Goal: Information Seeking & Learning: Learn about a topic

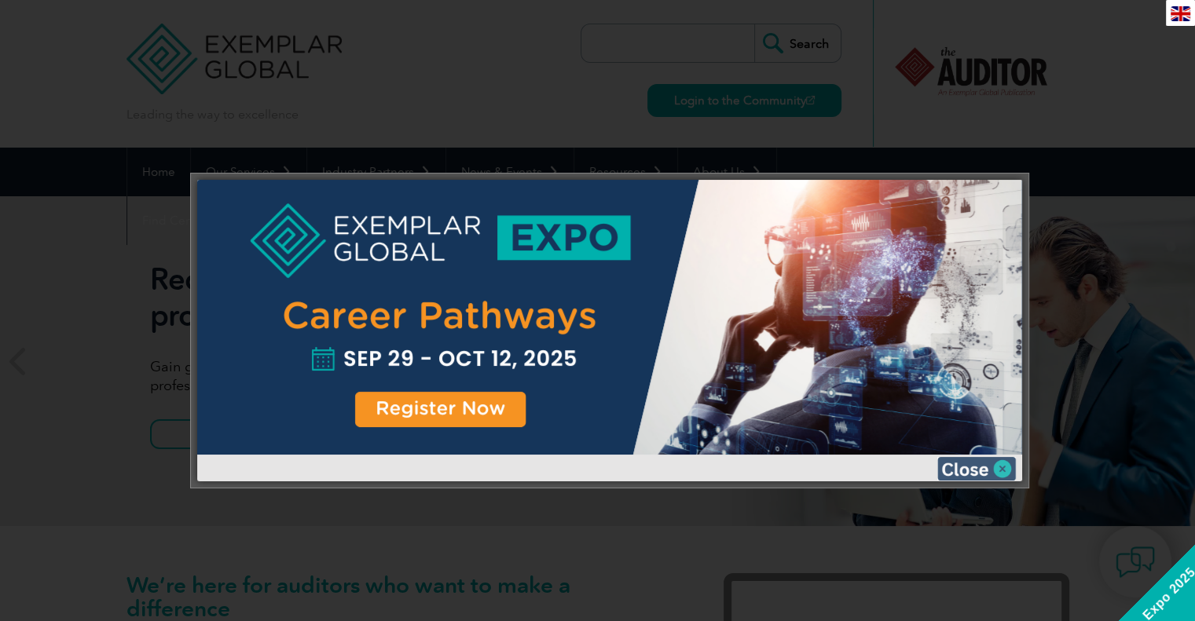
click at [990, 467] on img at bounding box center [976, 469] width 79 height 24
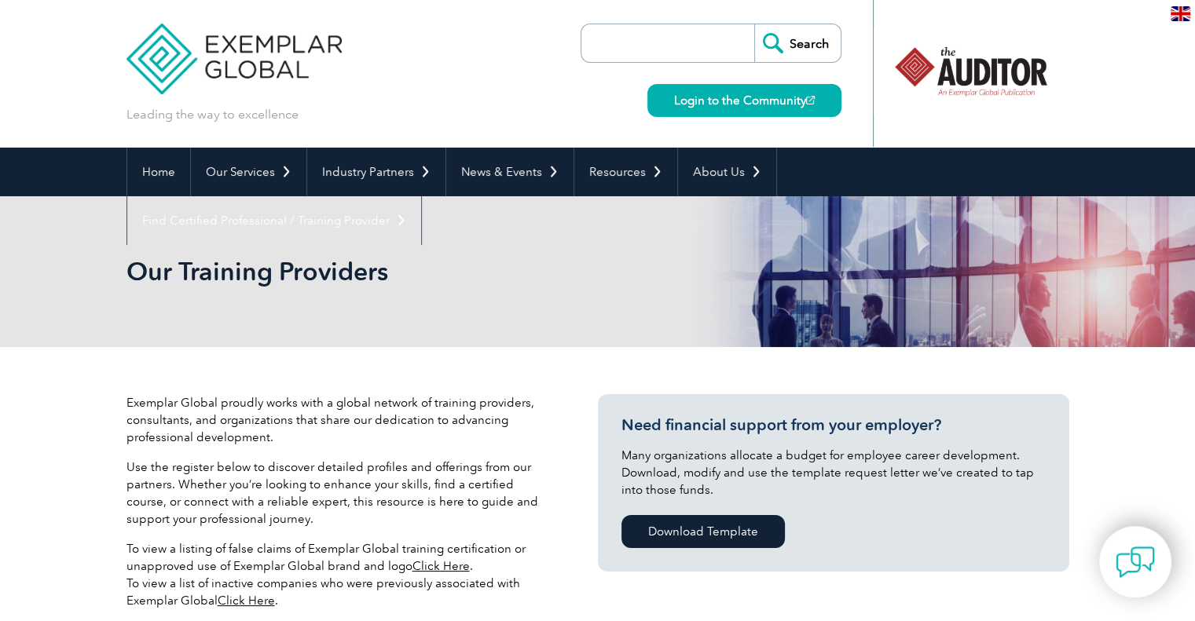
click at [1170, 15] on img at bounding box center [1180, 13] width 20 height 15
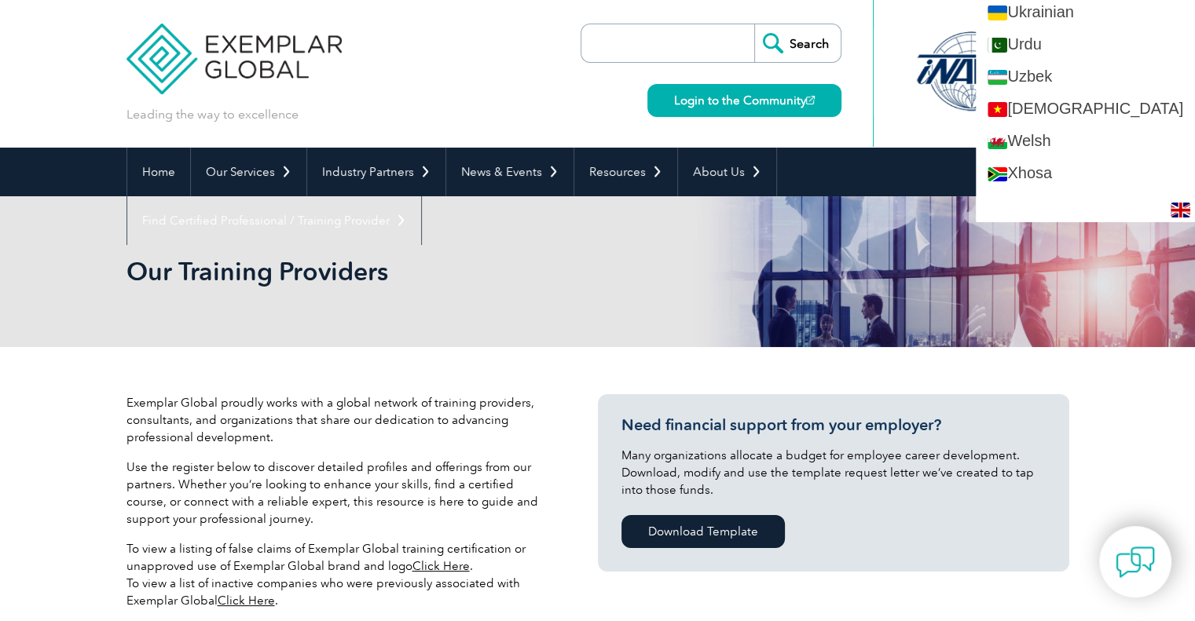
scroll to position [2909, 0]
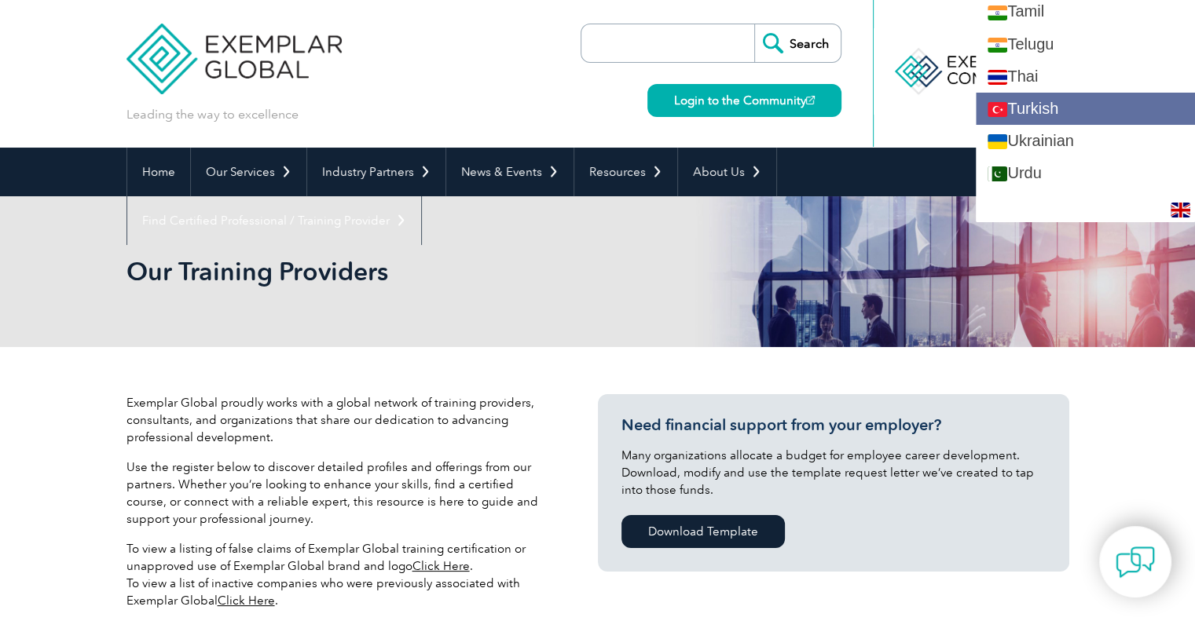
click at [1098, 93] on link "Turkish" at bounding box center [1084, 109] width 219 height 32
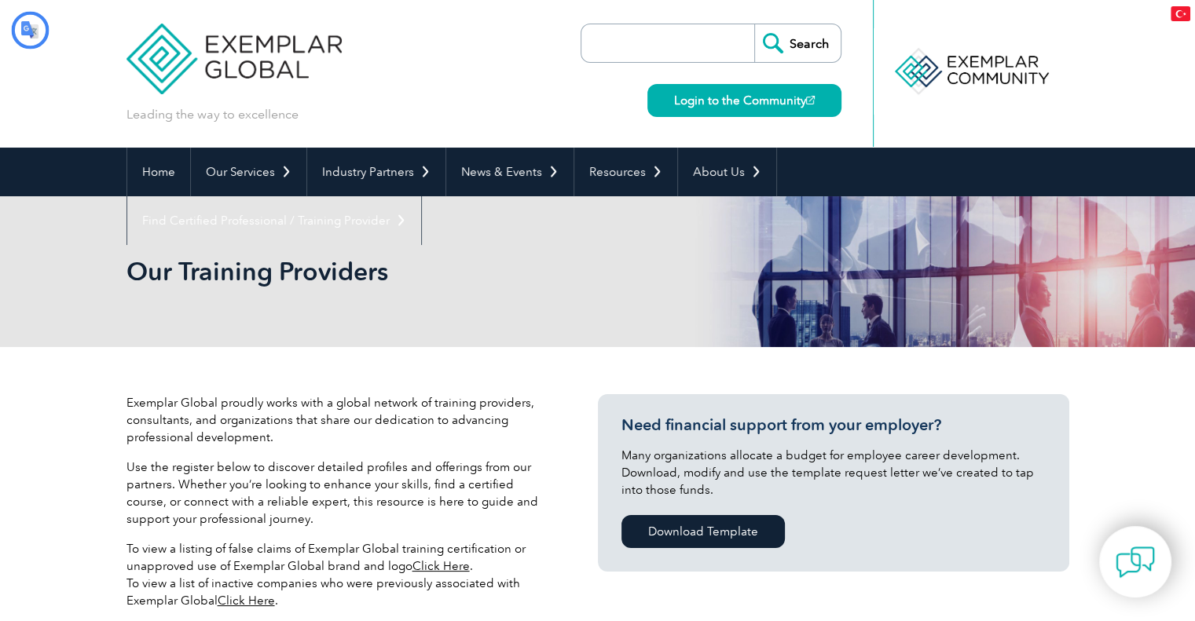
scroll to position [0, 0]
type input "Aramak"
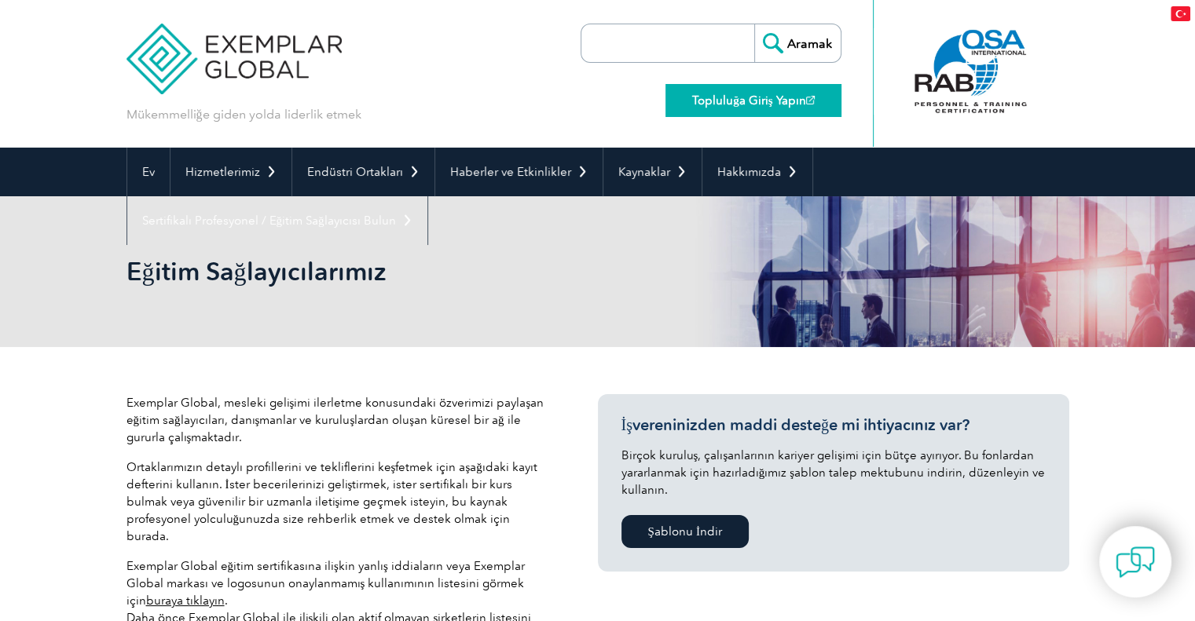
click at [735, 100] on font "Topluluğa Giriş Yapın" at bounding box center [748, 100] width 113 height 14
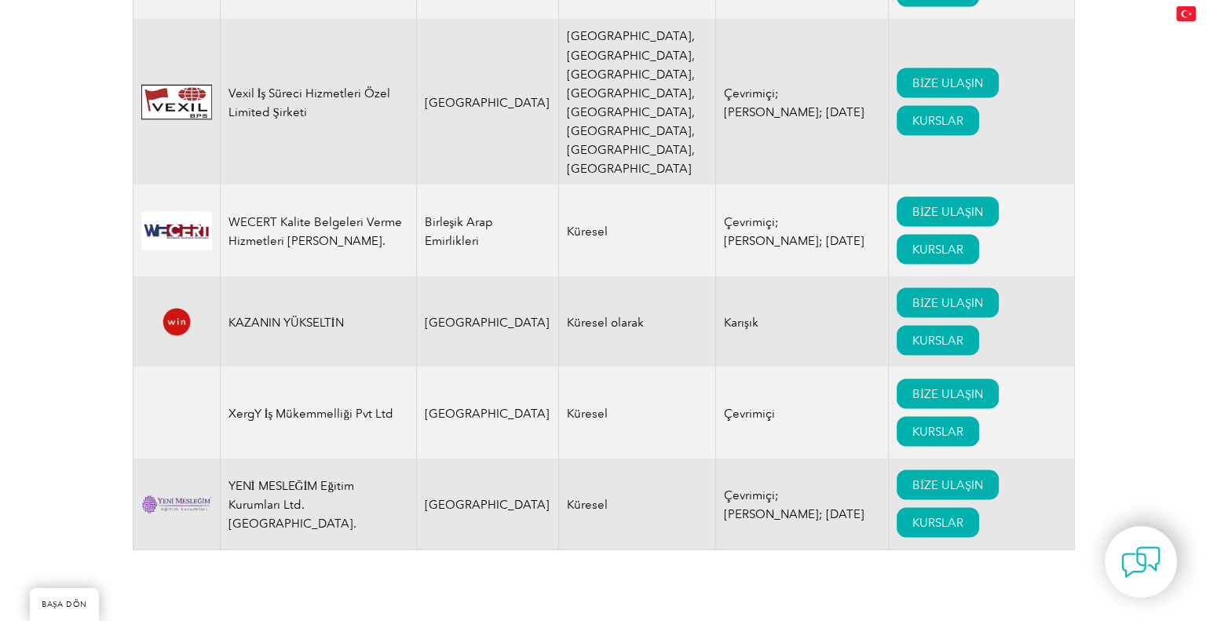
scroll to position [26723, 0]
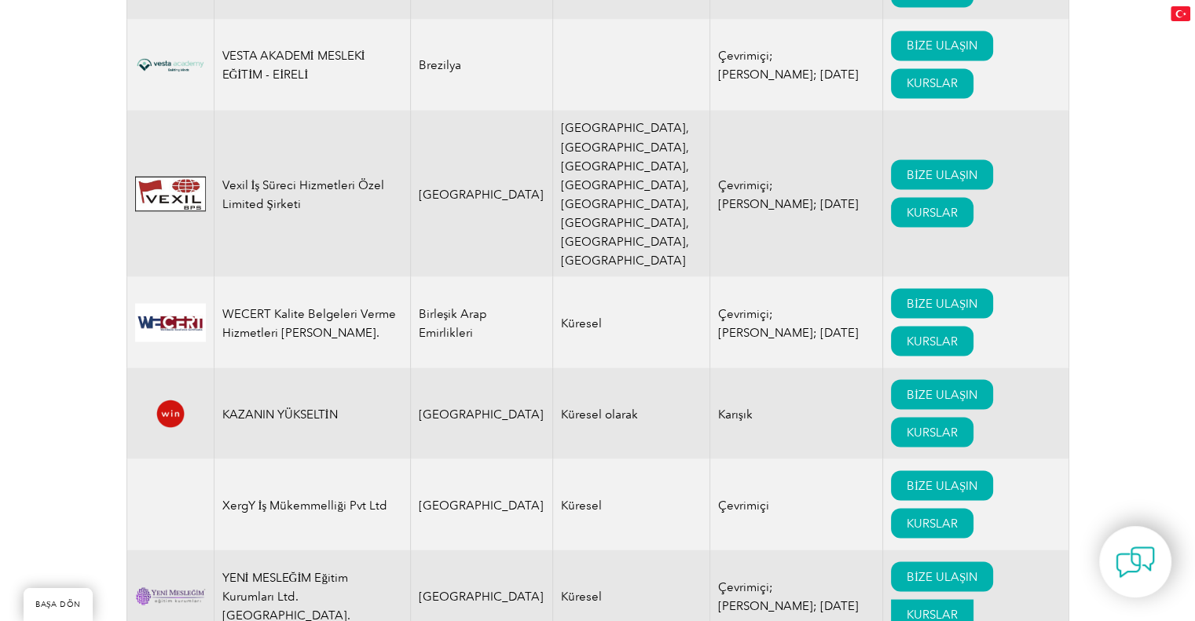
click at [906, 607] on font "KURSLAR" at bounding box center [931, 614] width 51 height 14
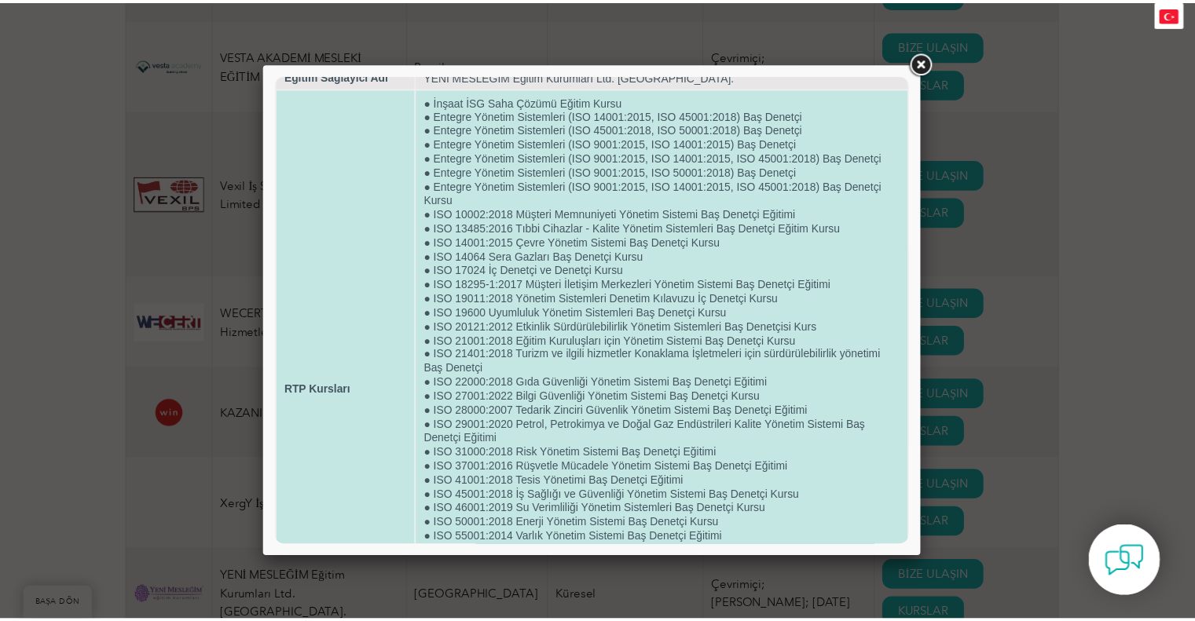
scroll to position [0, 0]
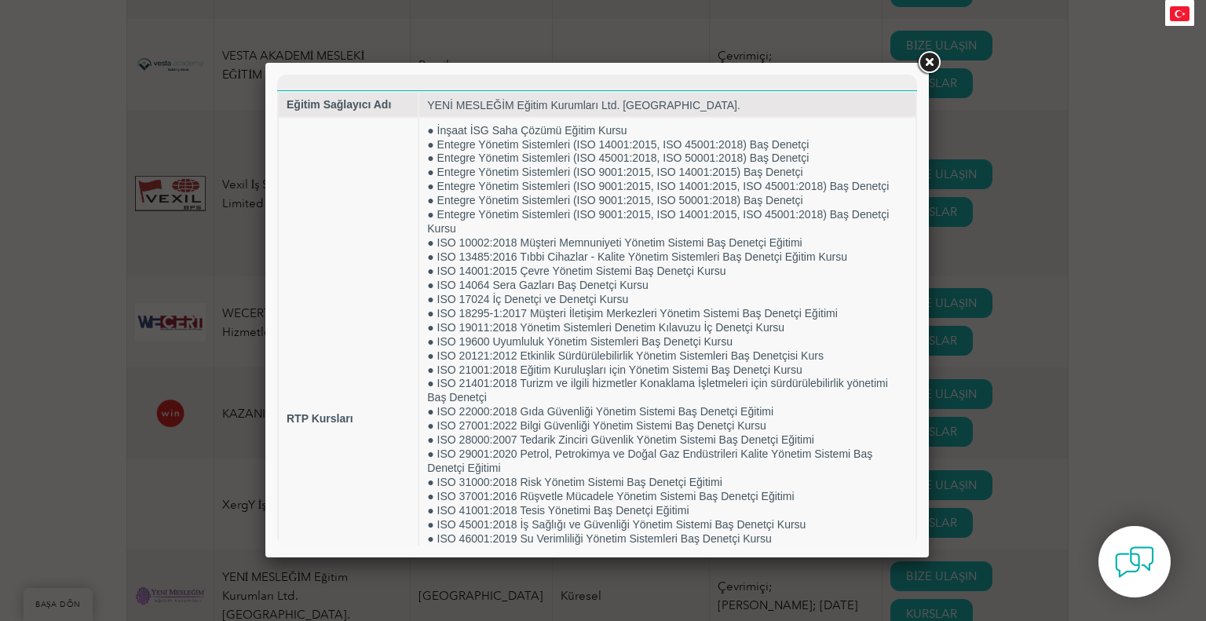
click at [926, 61] on link at bounding box center [929, 63] width 28 height 28
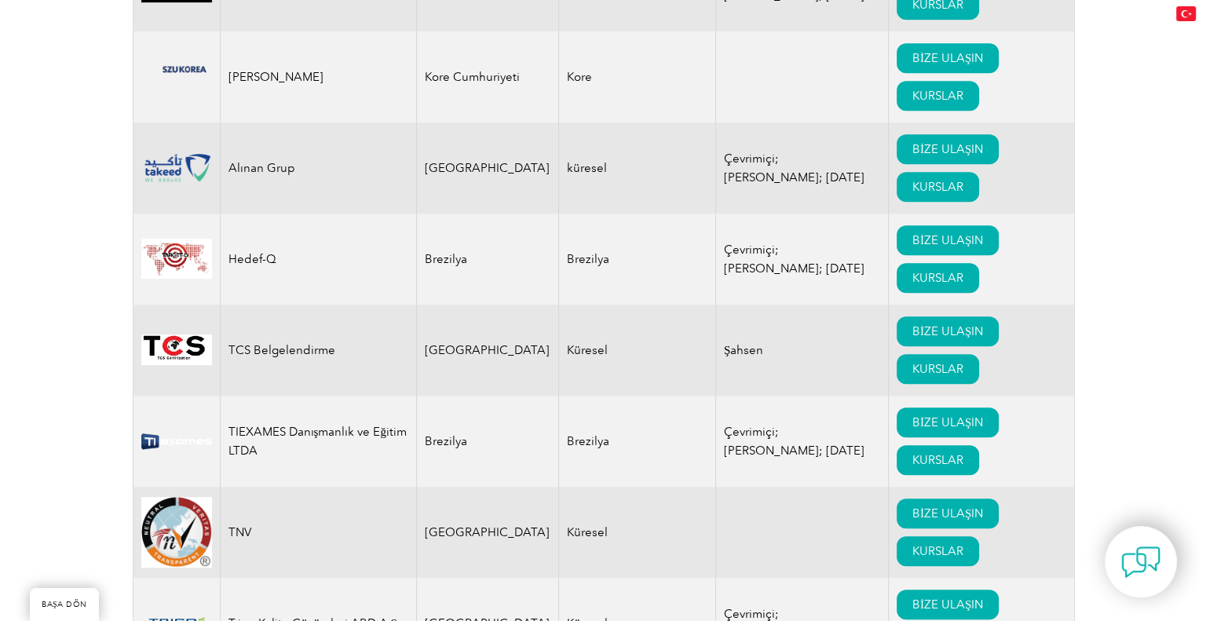
scroll to position [24629, 0]
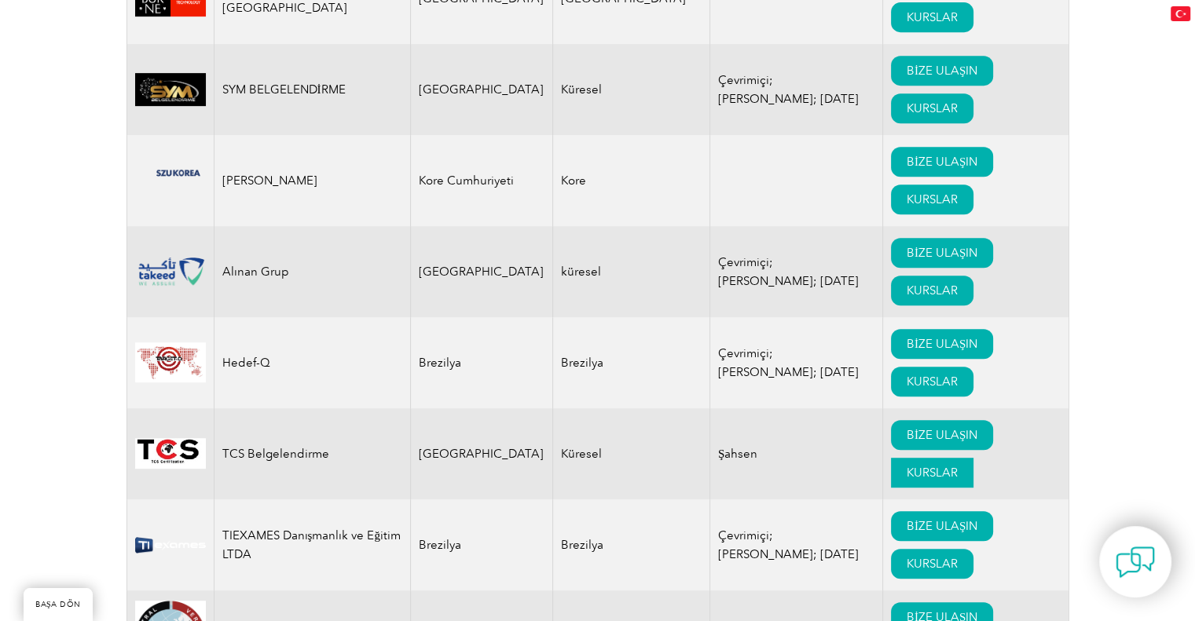
click at [917, 480] on font "KURSLAR" at bounding box center [931, 473] width 51 height 14
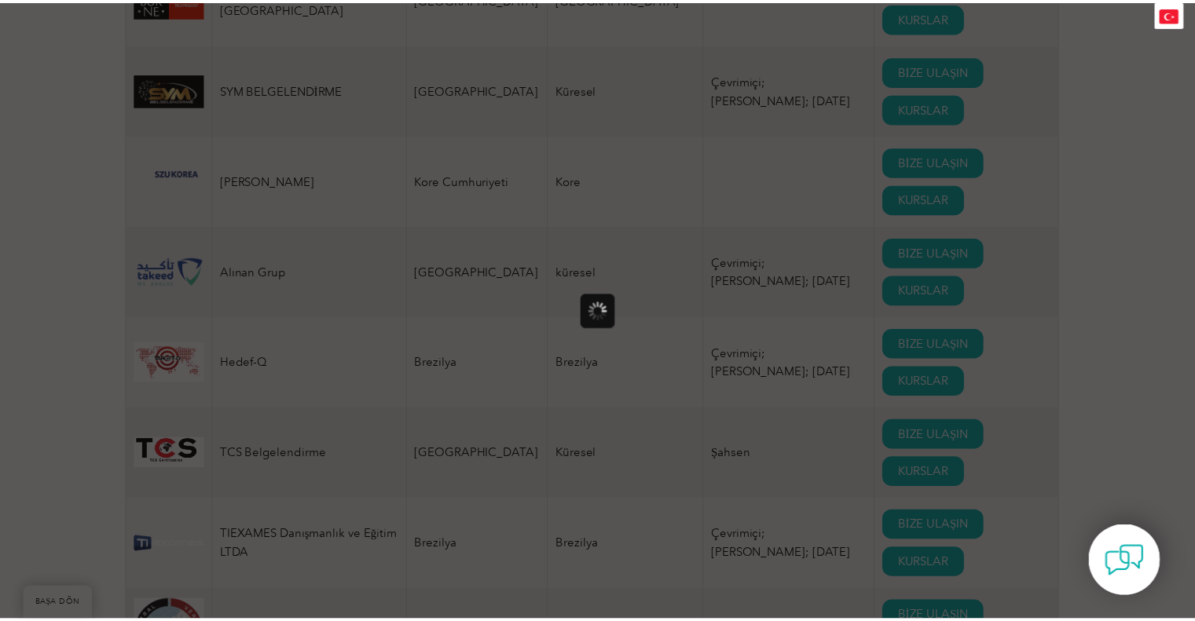
scroll to position [0, 0]
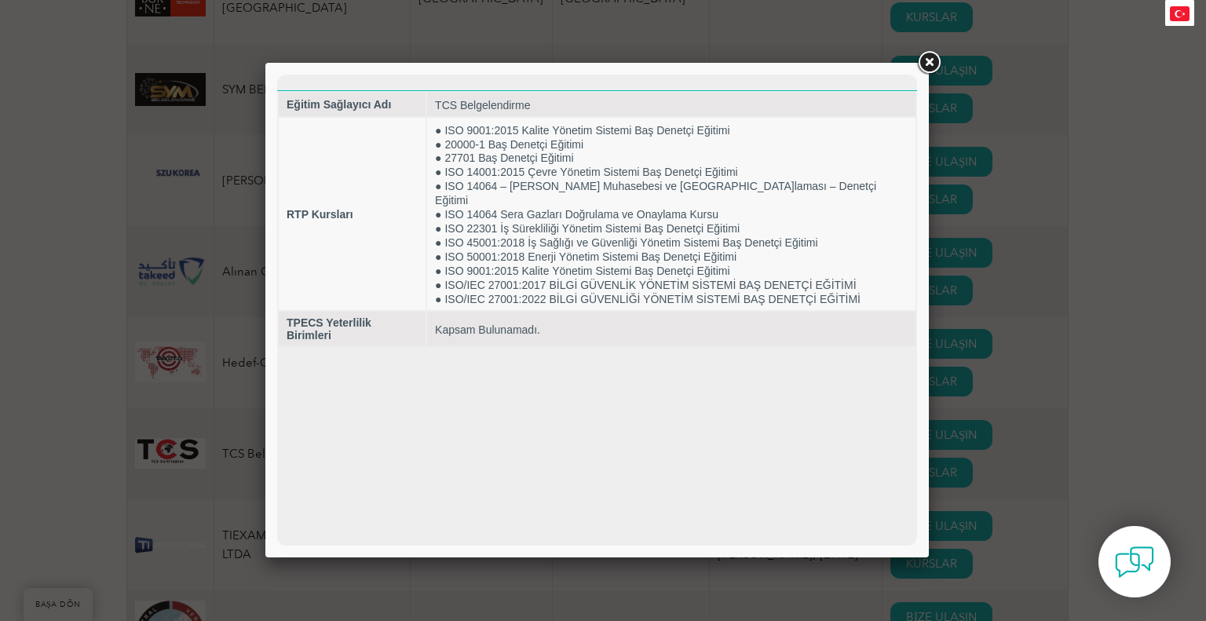
click at [929, 63] on link at bounding box center [929, 63] width 28 height 28
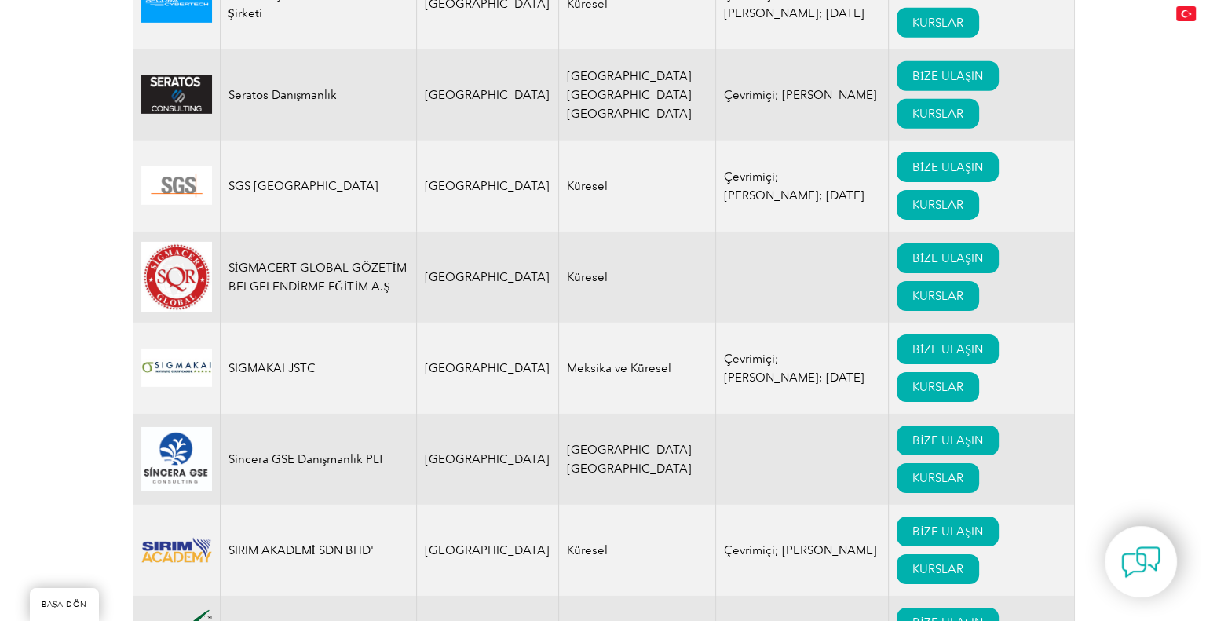
scroll to position [22953, 0]
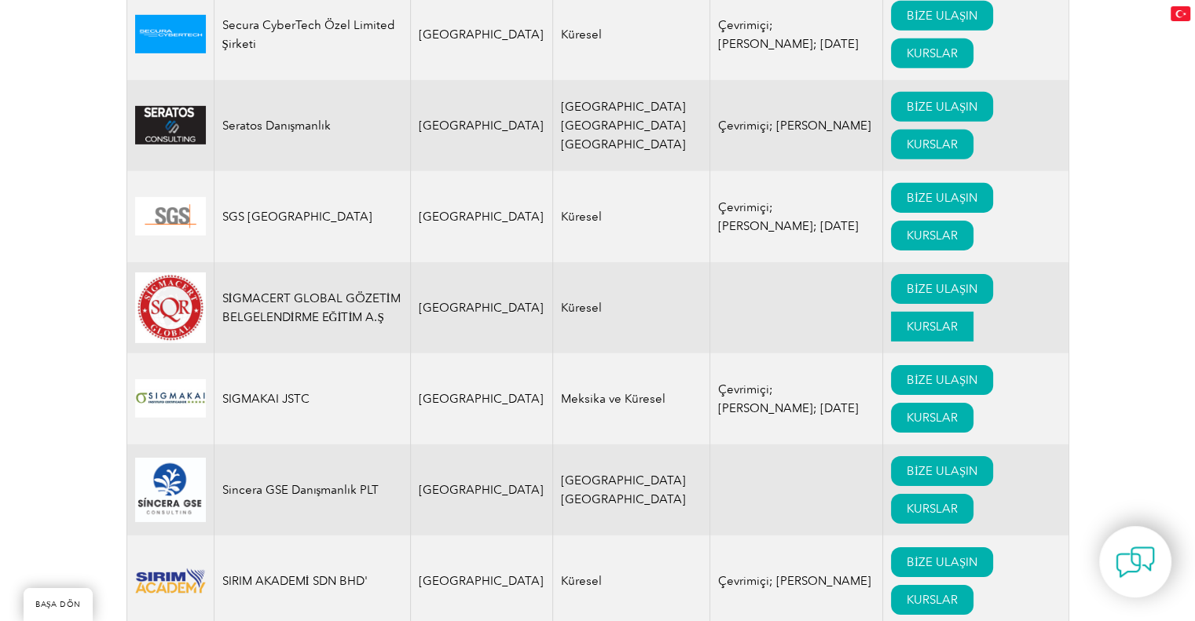
click at [921, 342] on link "KURSLAR" at bounding box center [932, 327] width 82 height 30
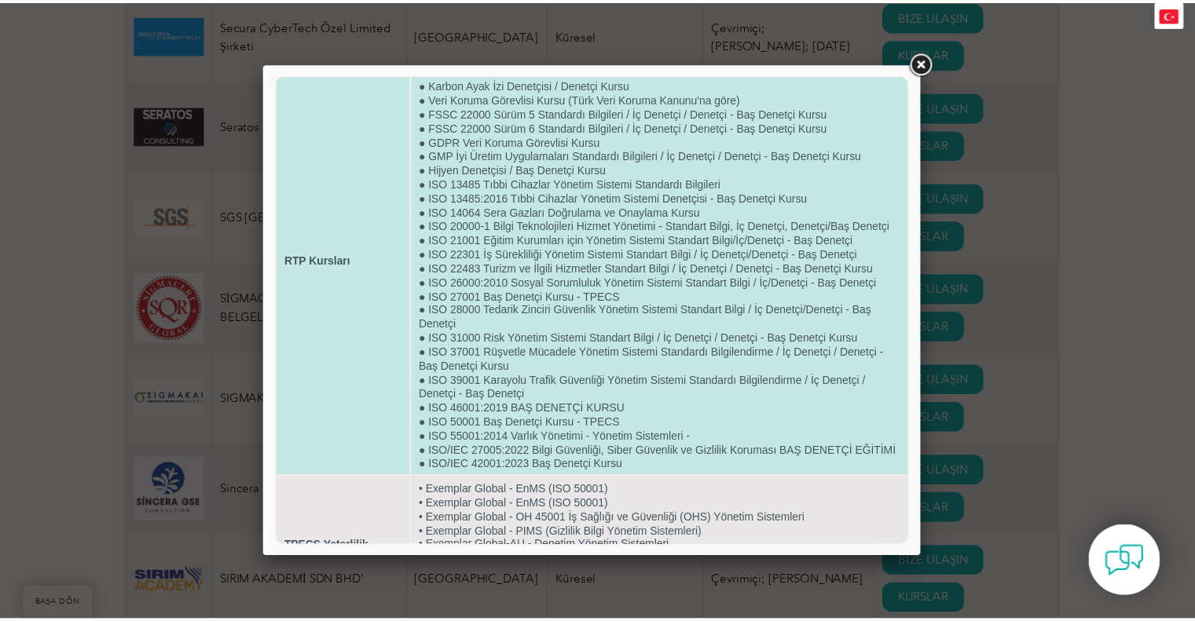
scroll to position [0, 0]
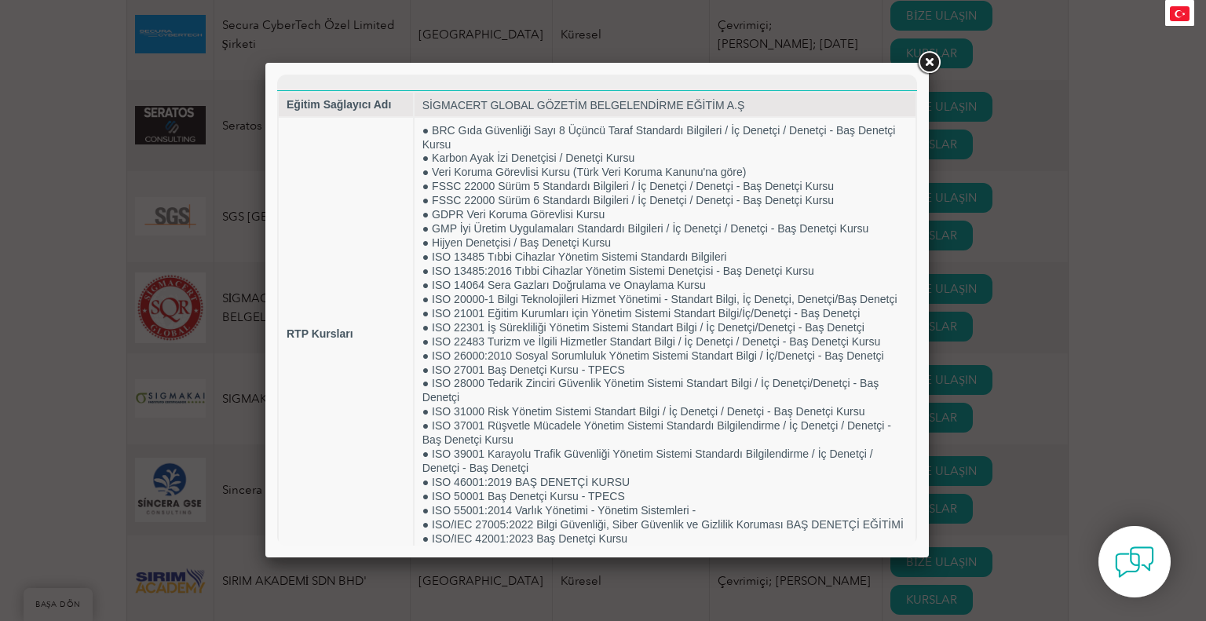
click at [926, 62] on link at bounding box center [929, 63] width 28 height 28
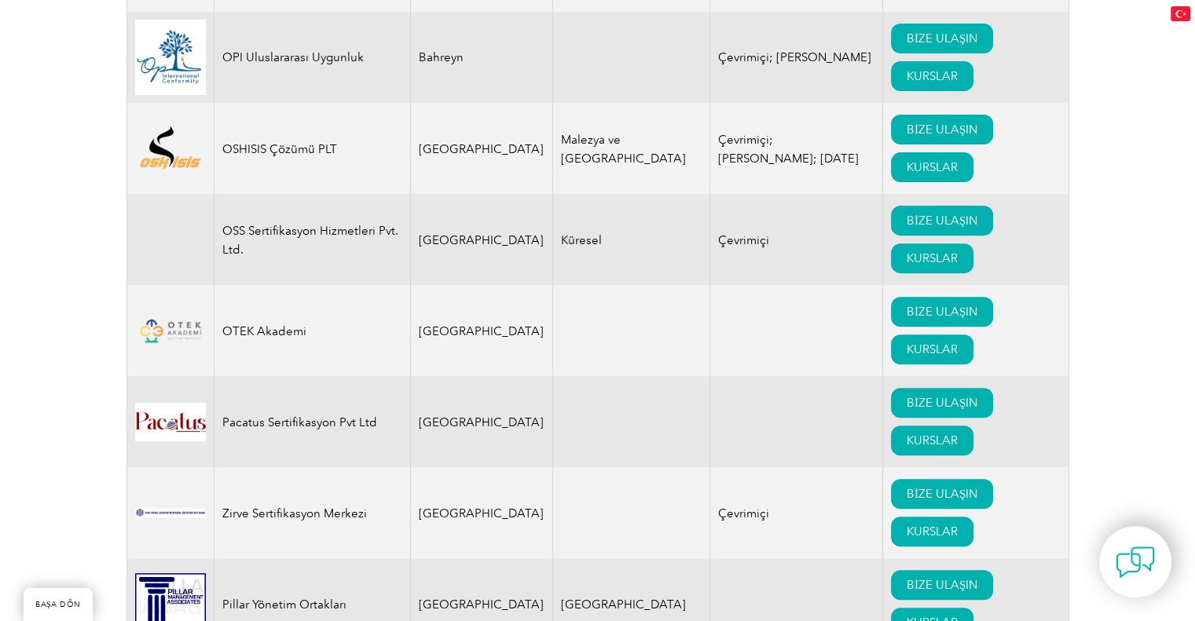
scroll to position [18555, 0]
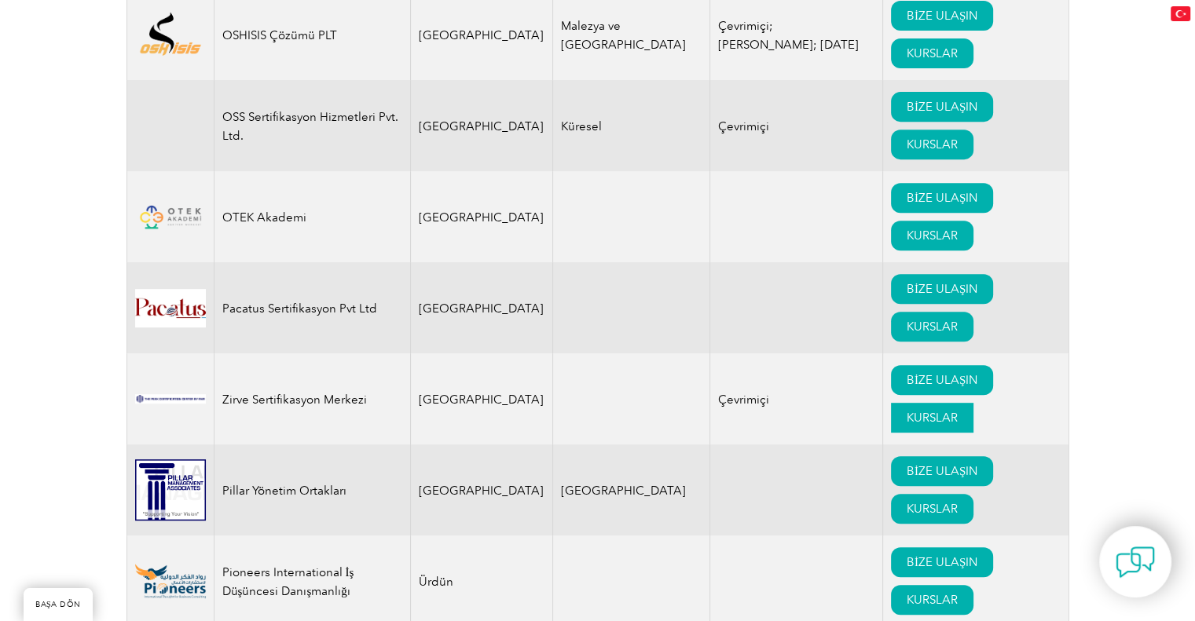
click at [906, 425] on font "KURSLAR" at bounding box center [931, 418] width 51 height 14
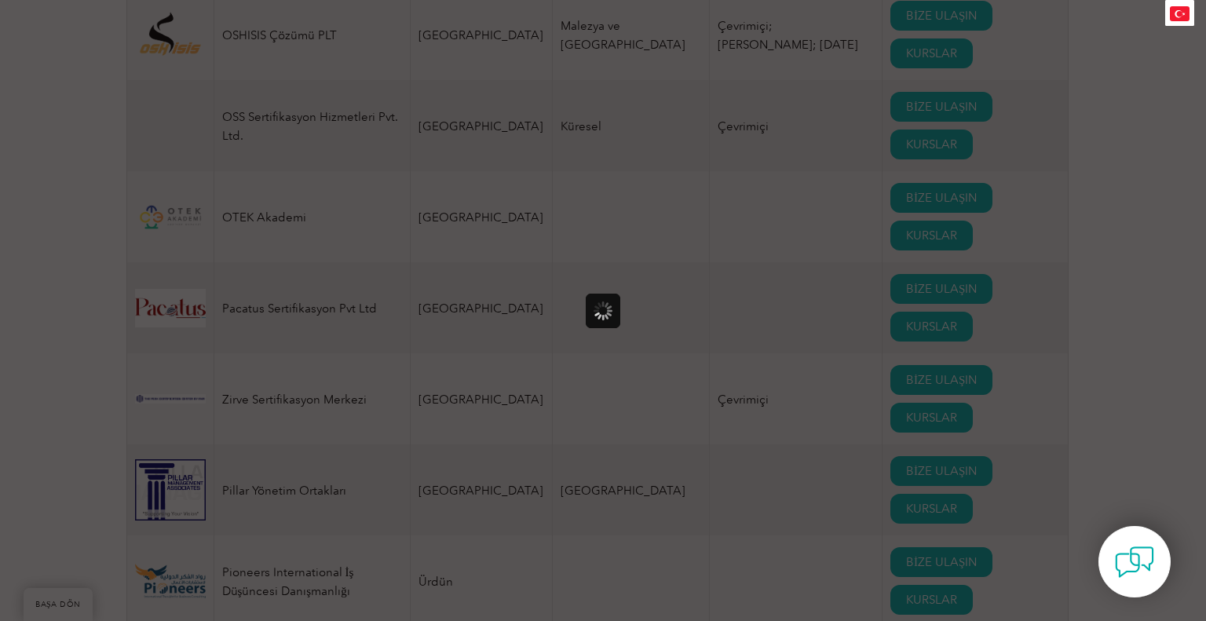
click at [601, 345] on div at bounding box center [603, 310] width 1206 height 621
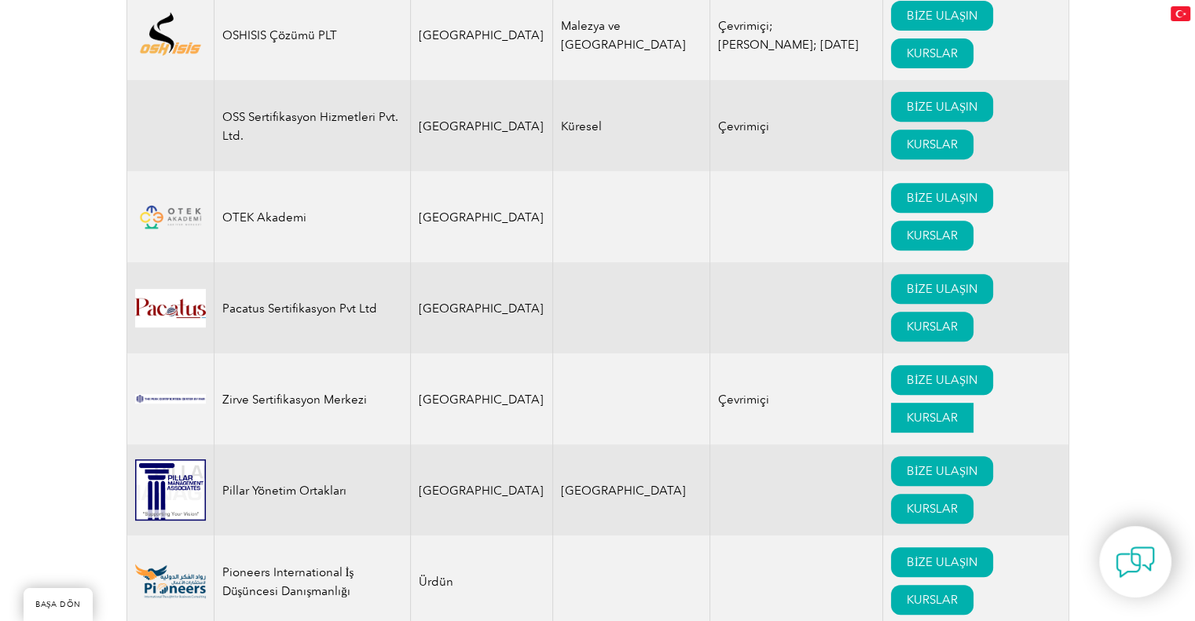
click at [891, 433] on link "KURSLAR" at bounding box center [932, 418] width 82 height 30
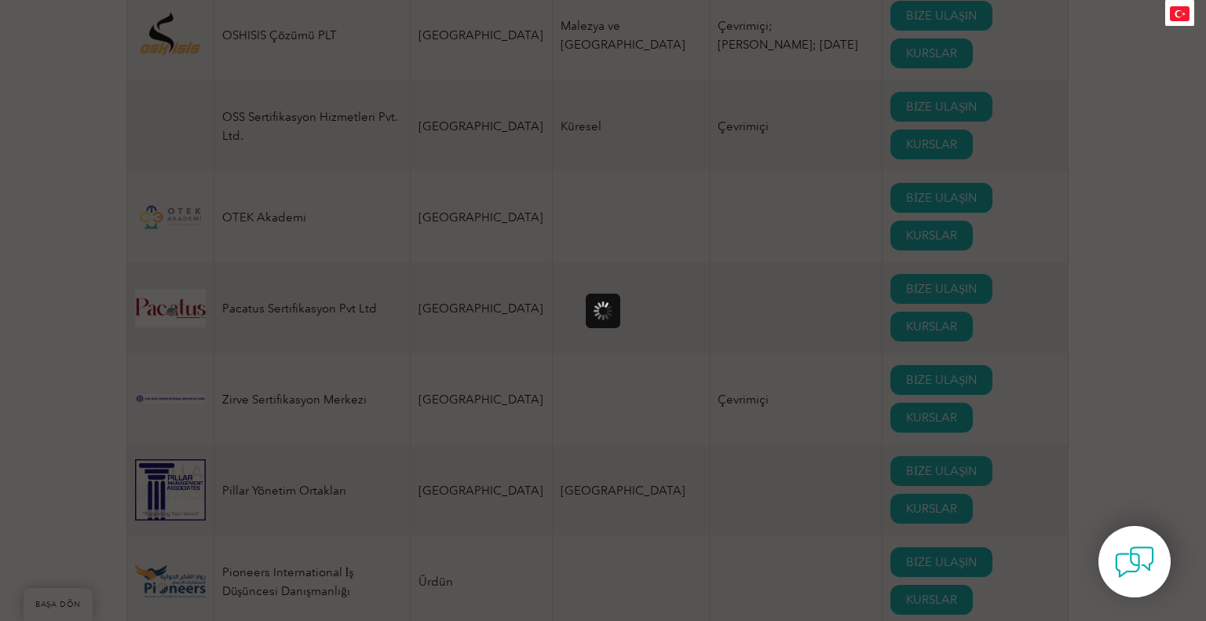
click at [707, 416] on div at bounding box center [603, 310] width 1206 height 621
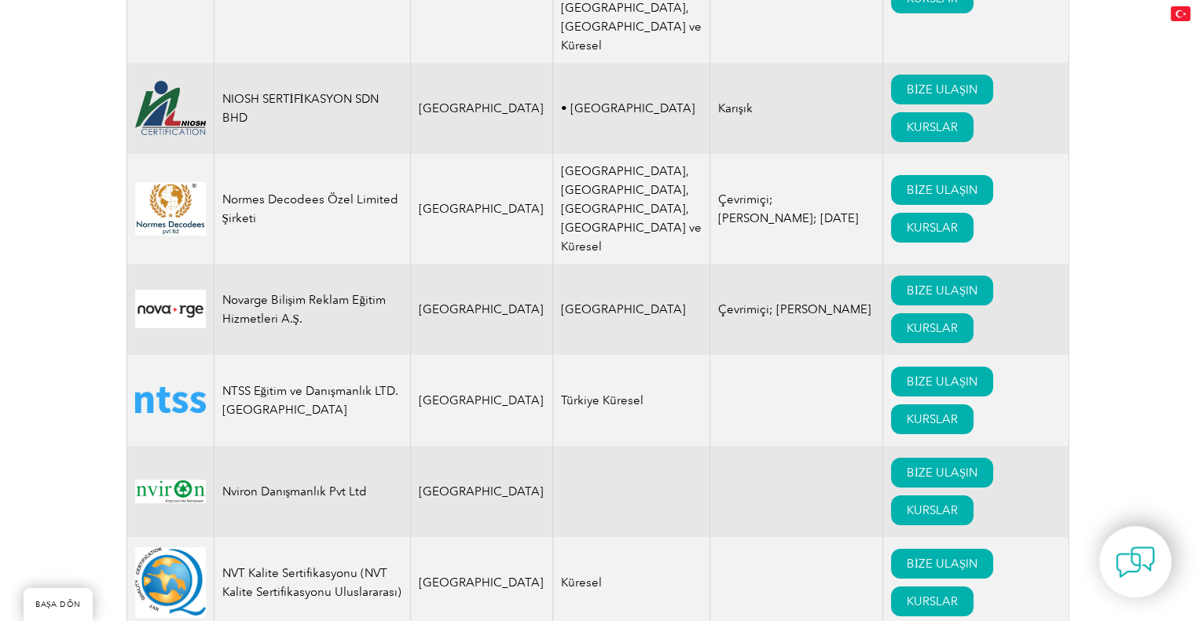
scroll to position [17613, 0]
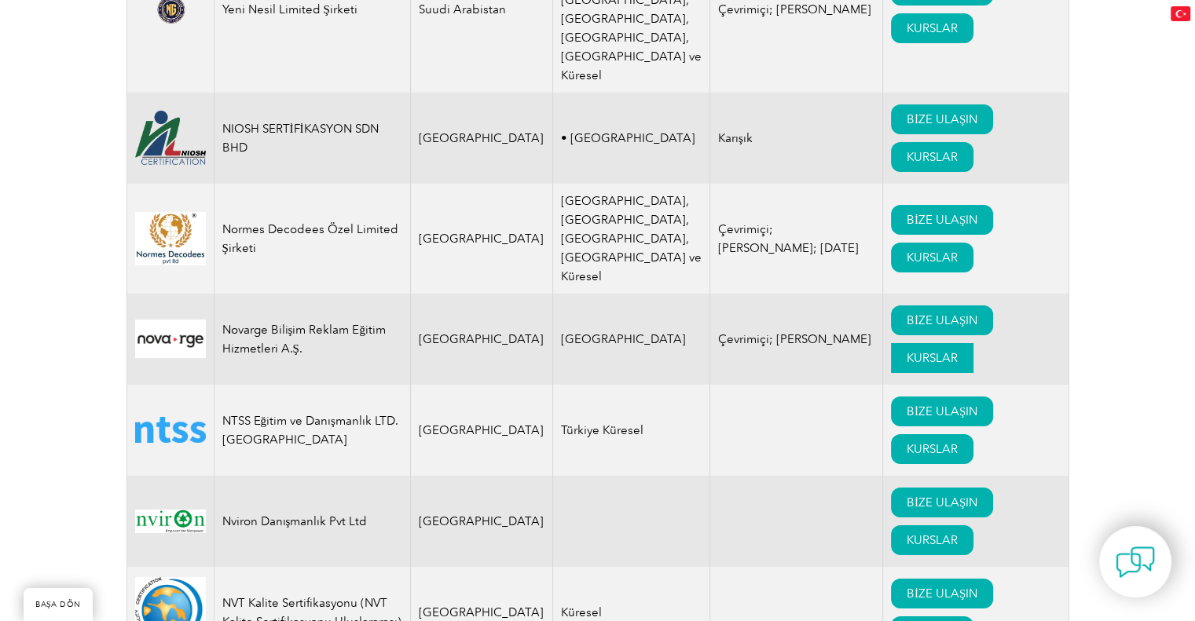
click at [926, 365] on font "KURSLAR" at bounding box center [931, 358] width 51 height 14
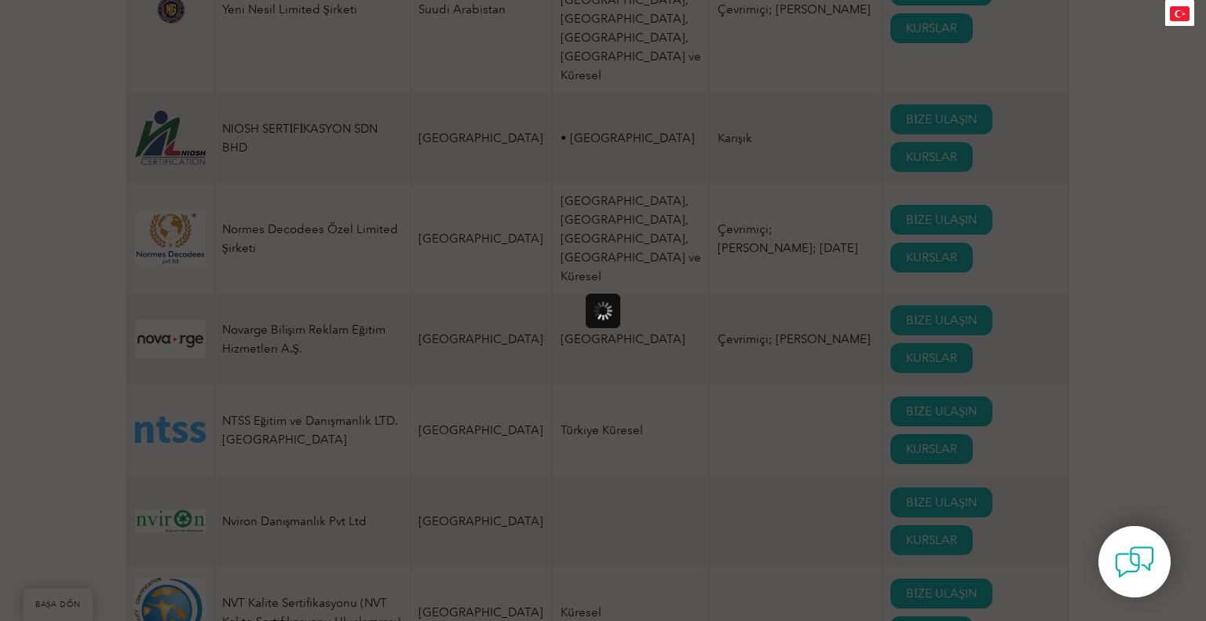
click at [485, 384] on div at bounding box center [603, 310] width 1206 height 621
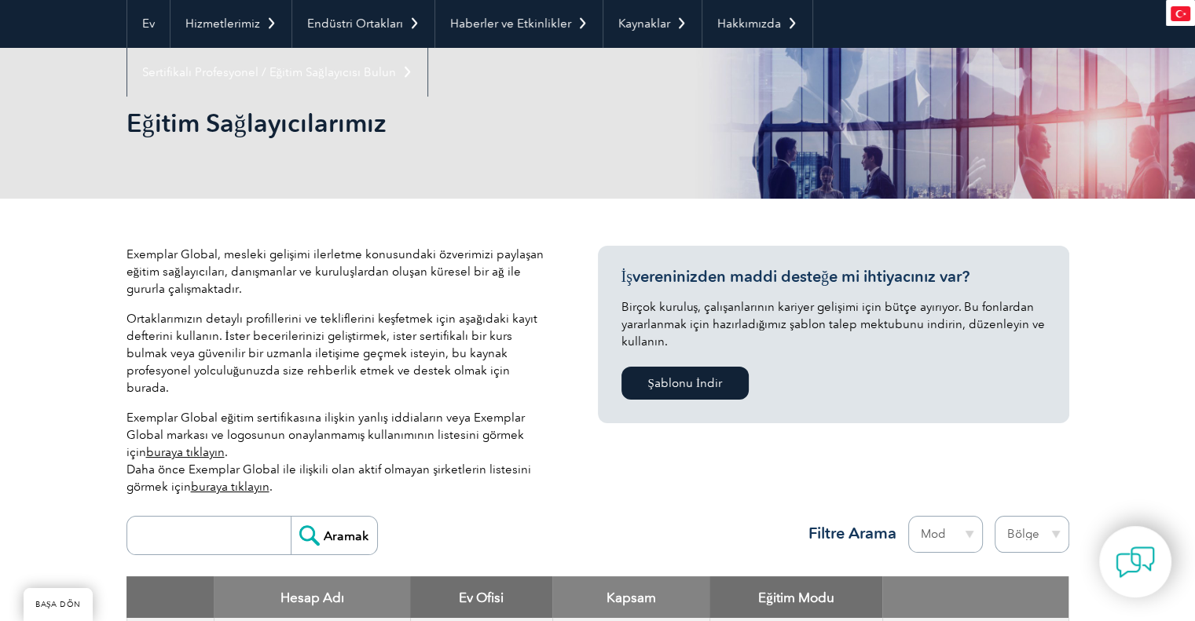
scroll to position [419, 0]
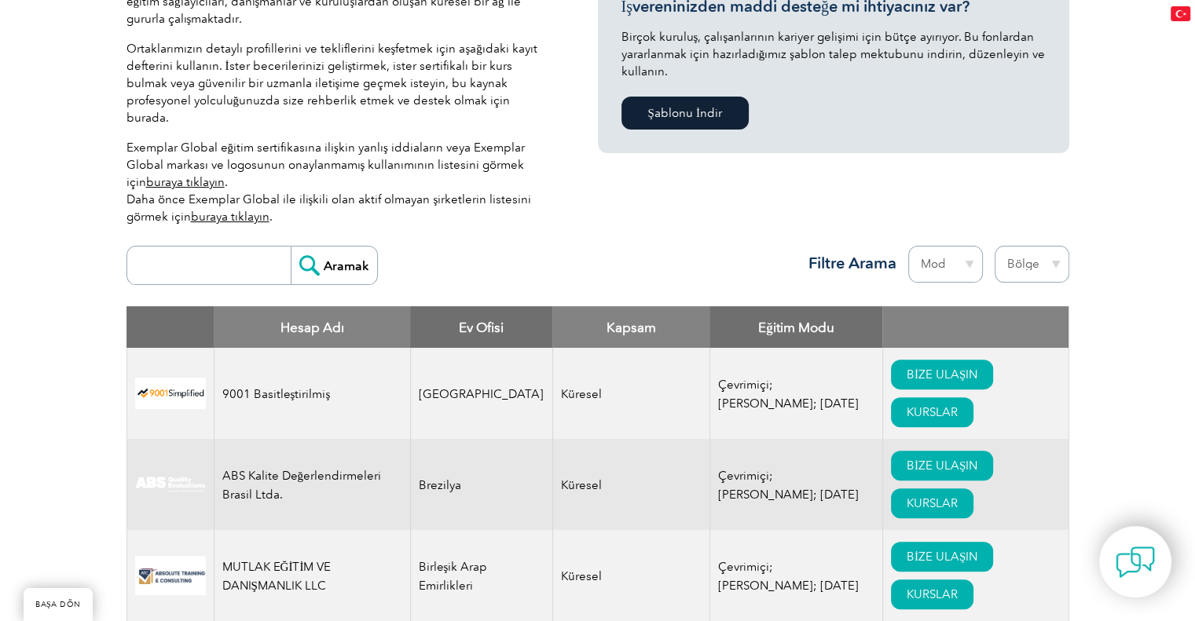
click at [959, 251] on select "Mod Çevrimiçi Şahsen Karışık" at bounding box center [945, 264] width 75 height 37
click at [1056, 252] on select "Bölge Avustralya Bahreyn Bangladeş Brezilya Kanada Kolombiya Dominik Cumhuriyet…" at bounding box center [1031, 264] width 75 height 37
select select "Turkey"
click at [994, 246] on select "Bölge Avustralya Bahreyn Bangladeş Brezilya Kanada Kolombiya Dominik Cumhuriyet…" at bounding box center [1031, 264] width 75 height 37
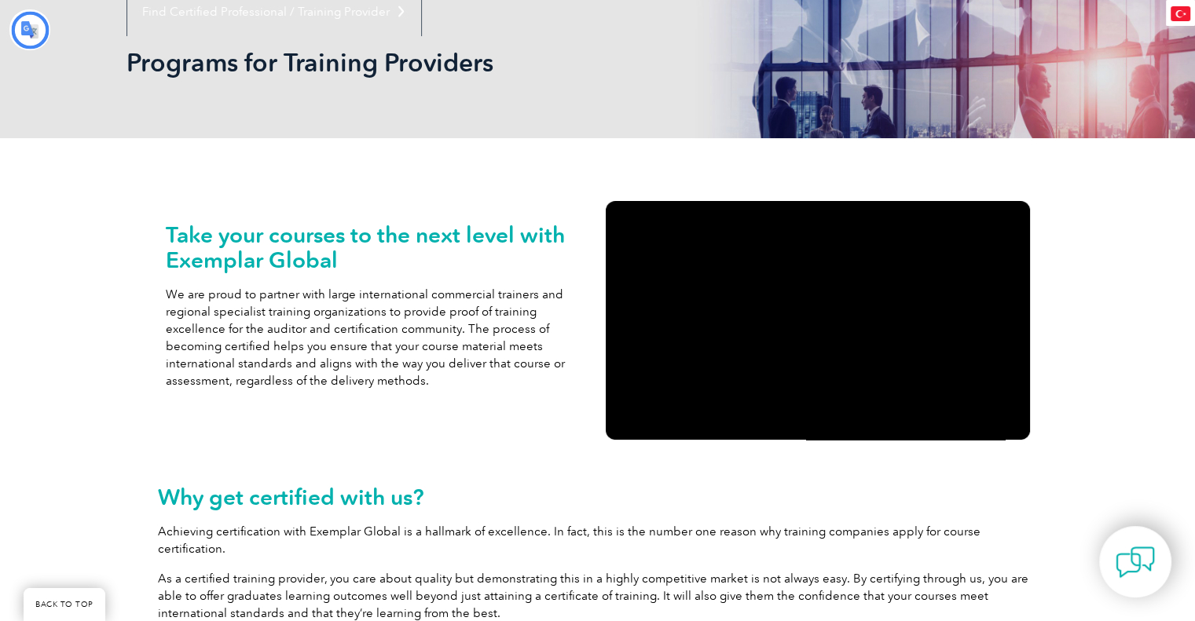
type input "Aramak"
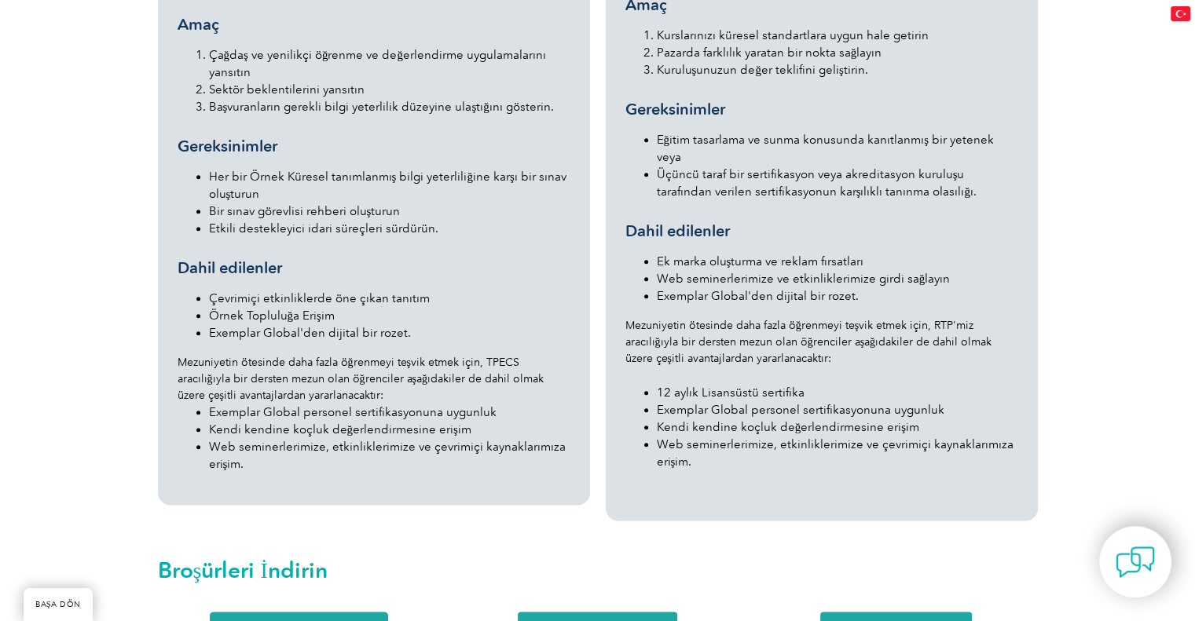
scroll to position [2094, 0]
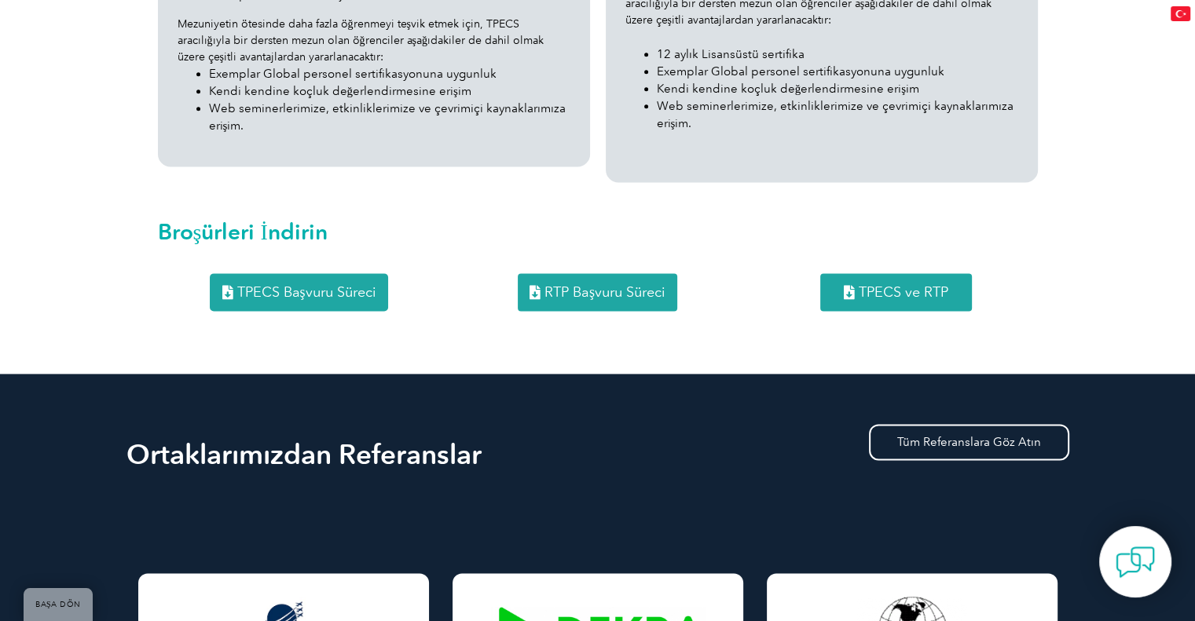
click at [621, 284] on font "RTP Başvuru Süreci" at bounding box center [604, 292] width 121 height 17
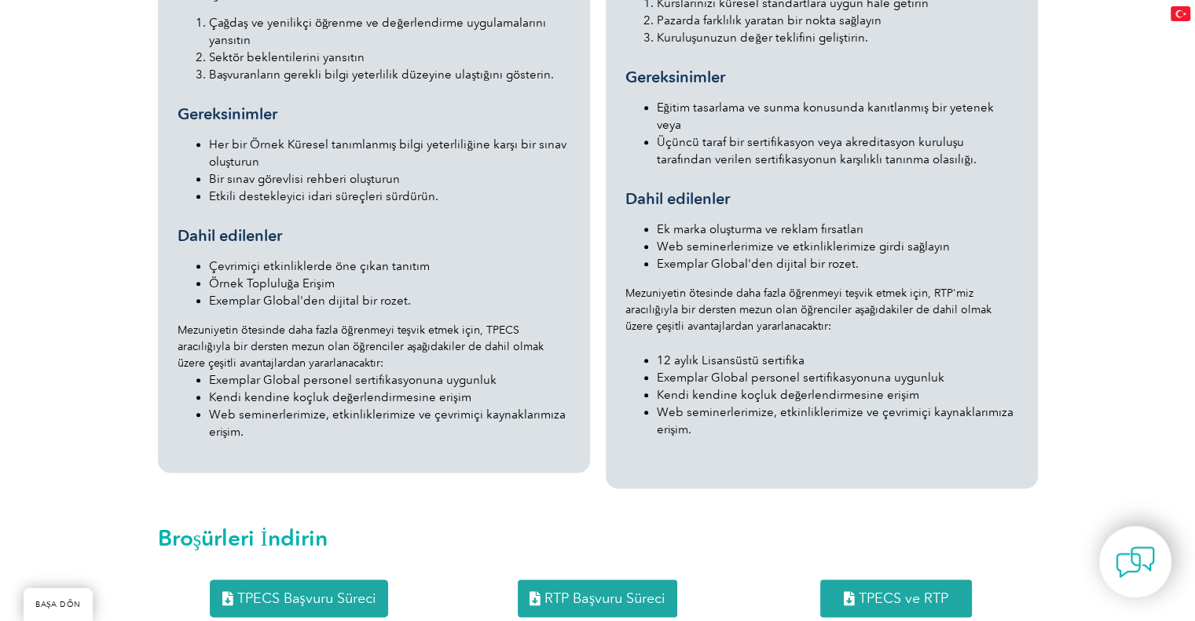
scroll to position [1418, 0]
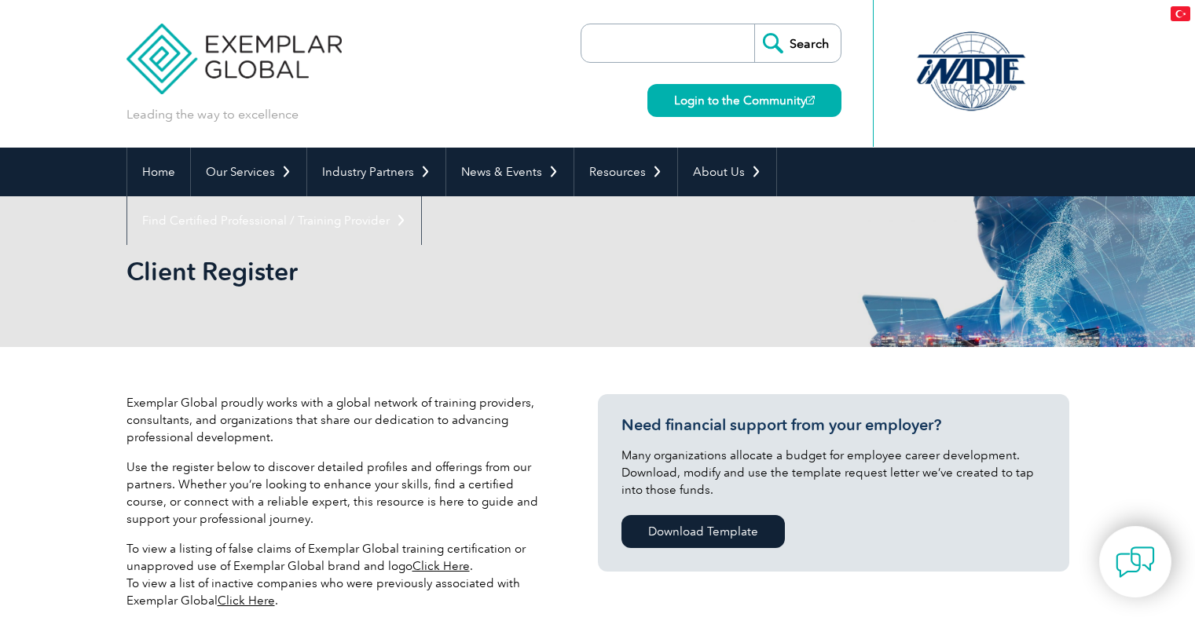
select select "Turkey"
click at [518, 423] on p "Exemplar Global proudly works with a global network of training providers, cons…" at bounding box center [338, 420] width 424 height 52
type input "Aramak"
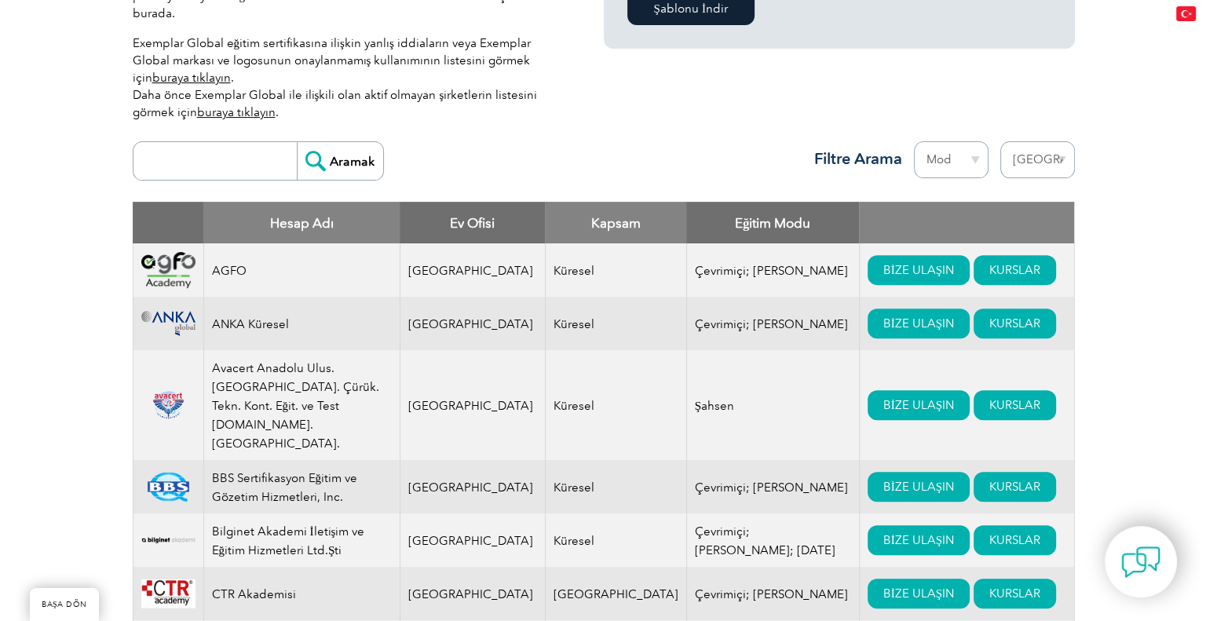
scroll to position [733, 0]
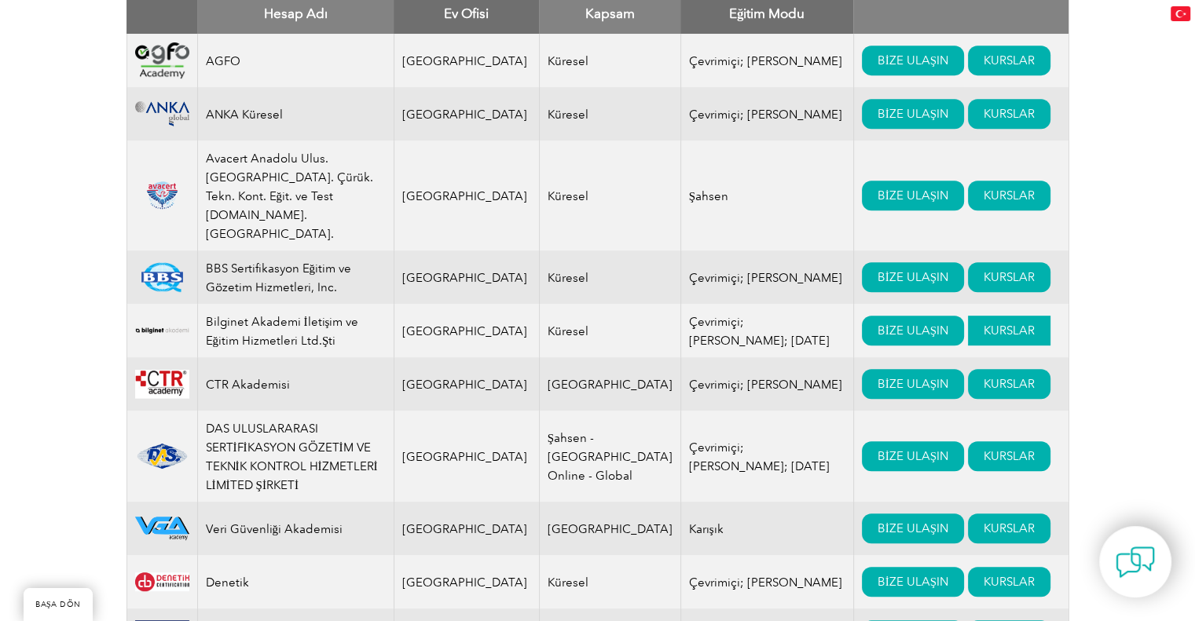
click at [983, 324] on font "KURSLAR" at bounding box center [1008, 331] width 51 height 14
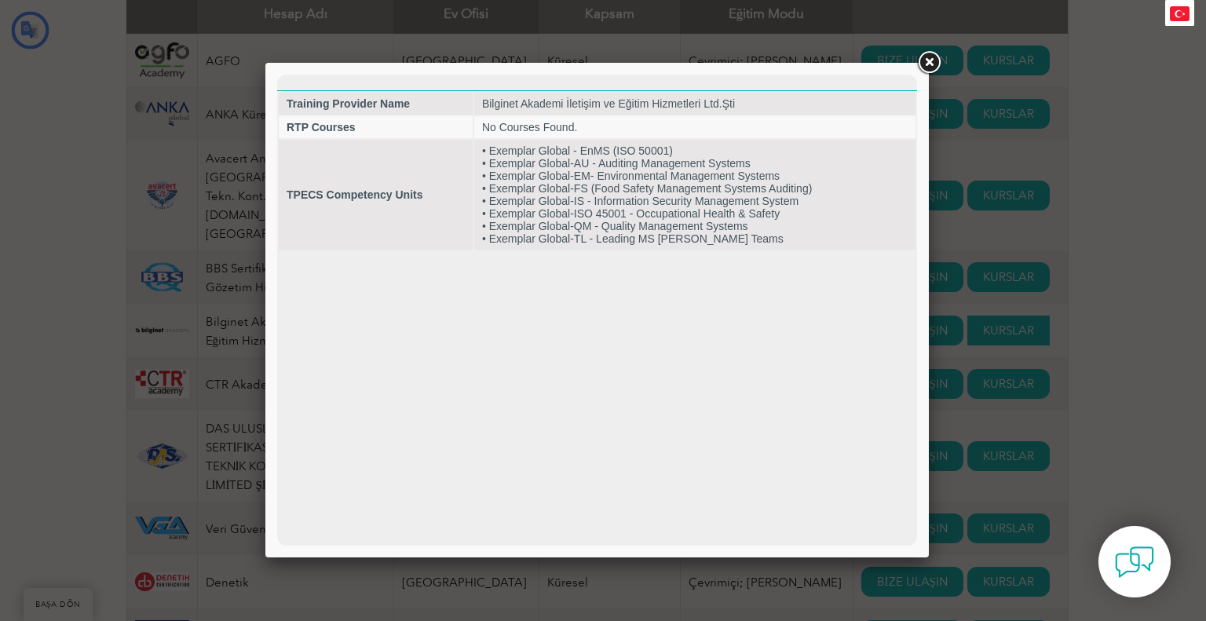
scroll to position [0, 0]
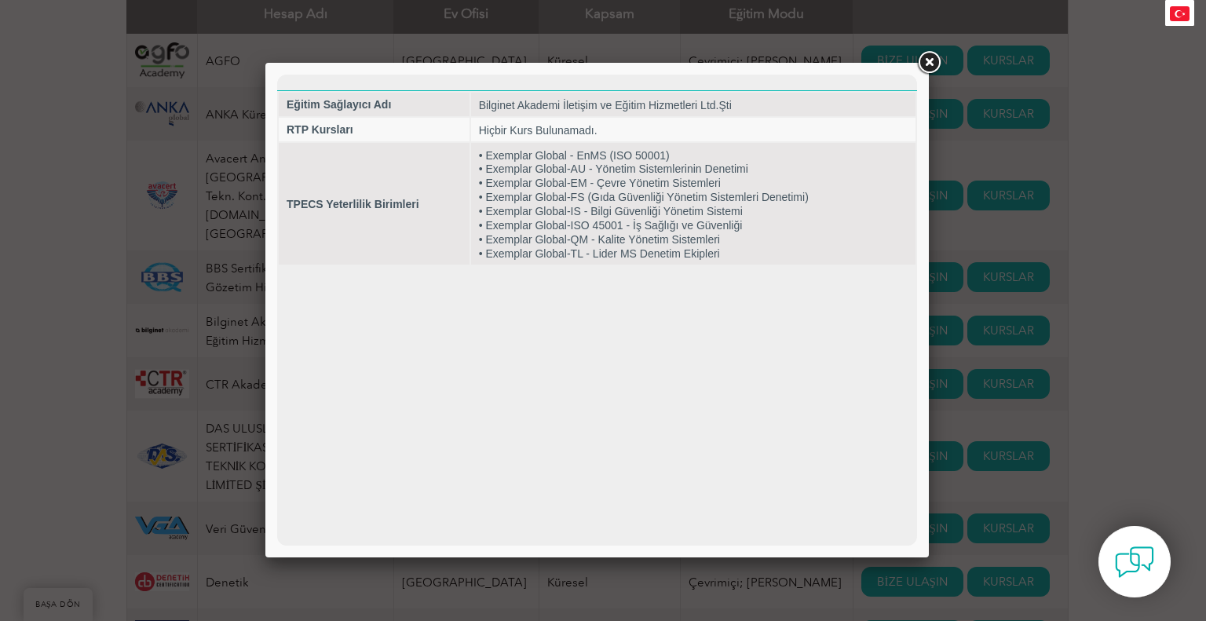
click at [934, 70] on link at bounding box center [929, 63] width 28 height 28
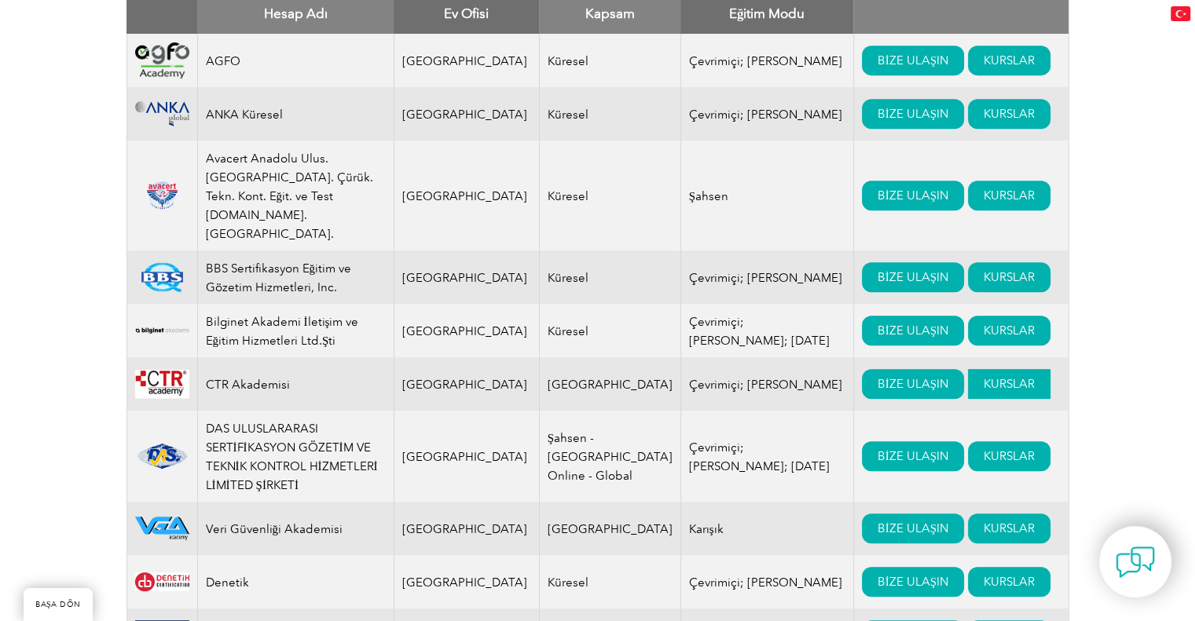
click at [983, 377] on font "KURSLAR" at bounding box center [1008, 384] width 51 height 14
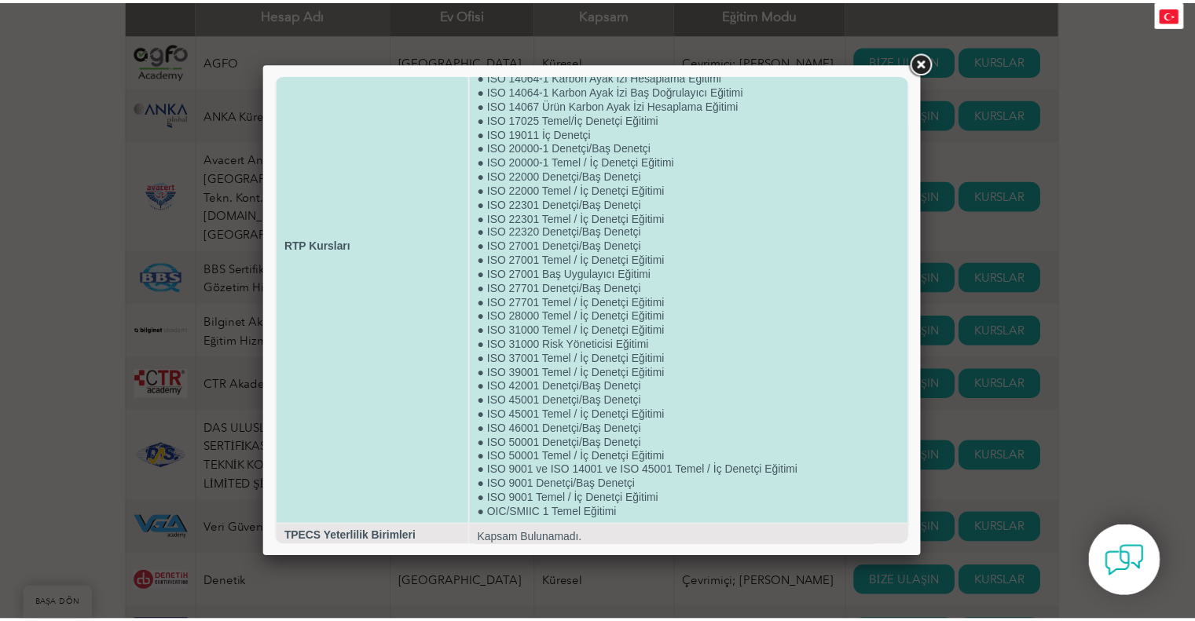
scroll to position [154, 0]
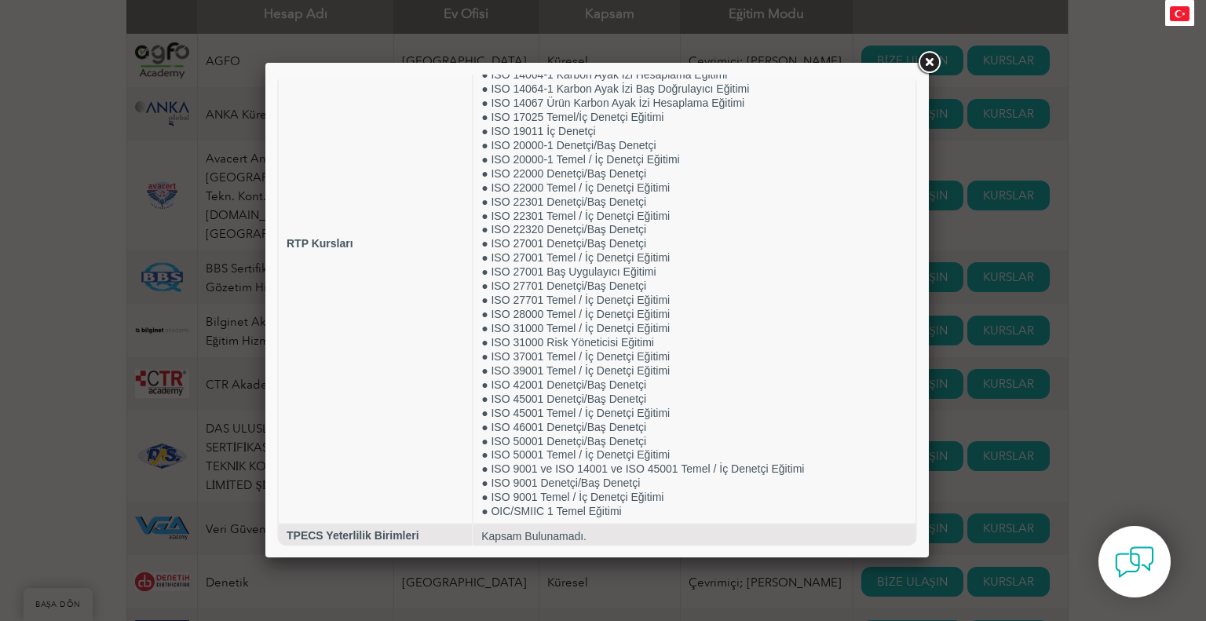
click at [930, 65] on link at bounding box center [929, 63] width 28 height 28
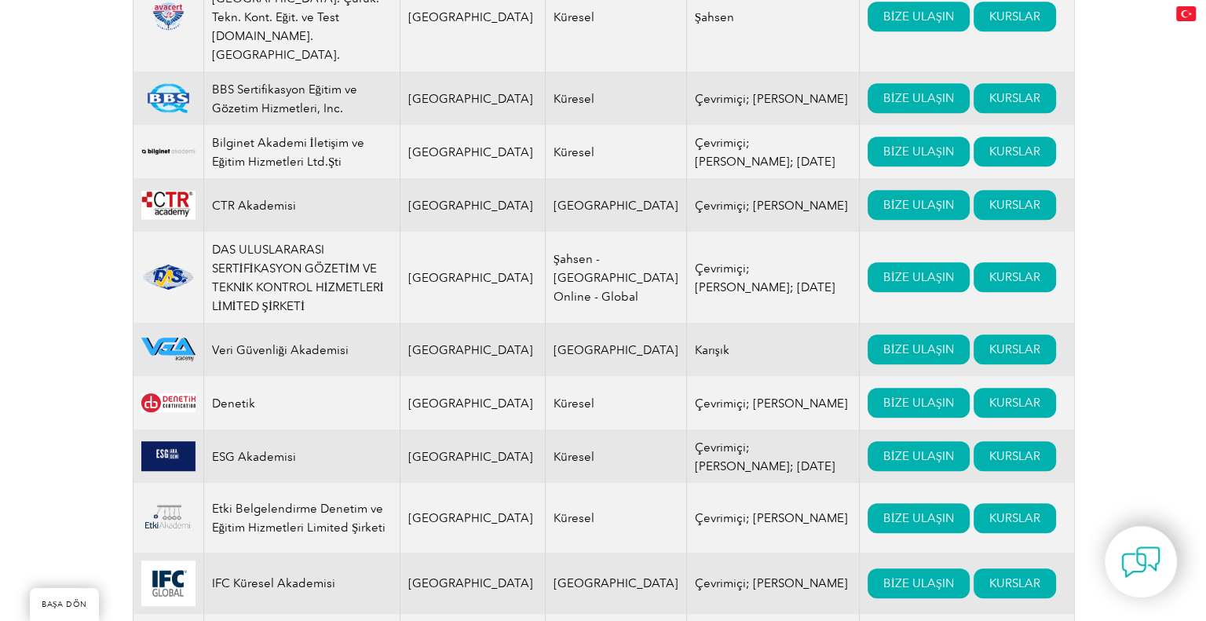
scroll to position [942, 0]
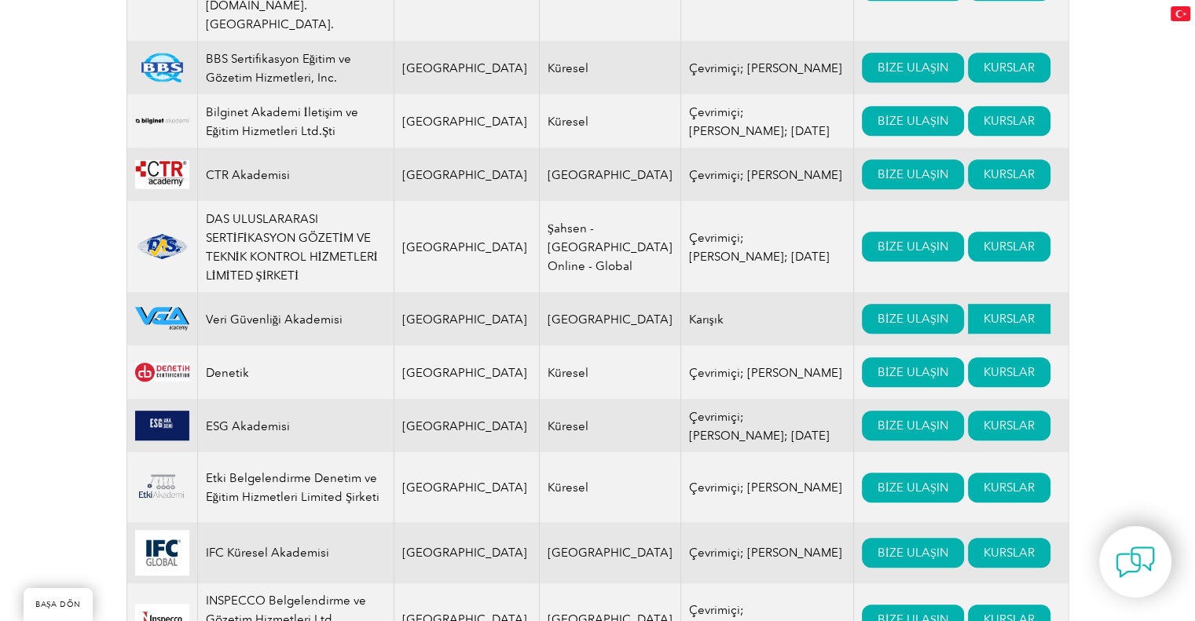
click at [983, 312] on font "KURSLAR" at bounding box center [1008, 319] width 51 height 14
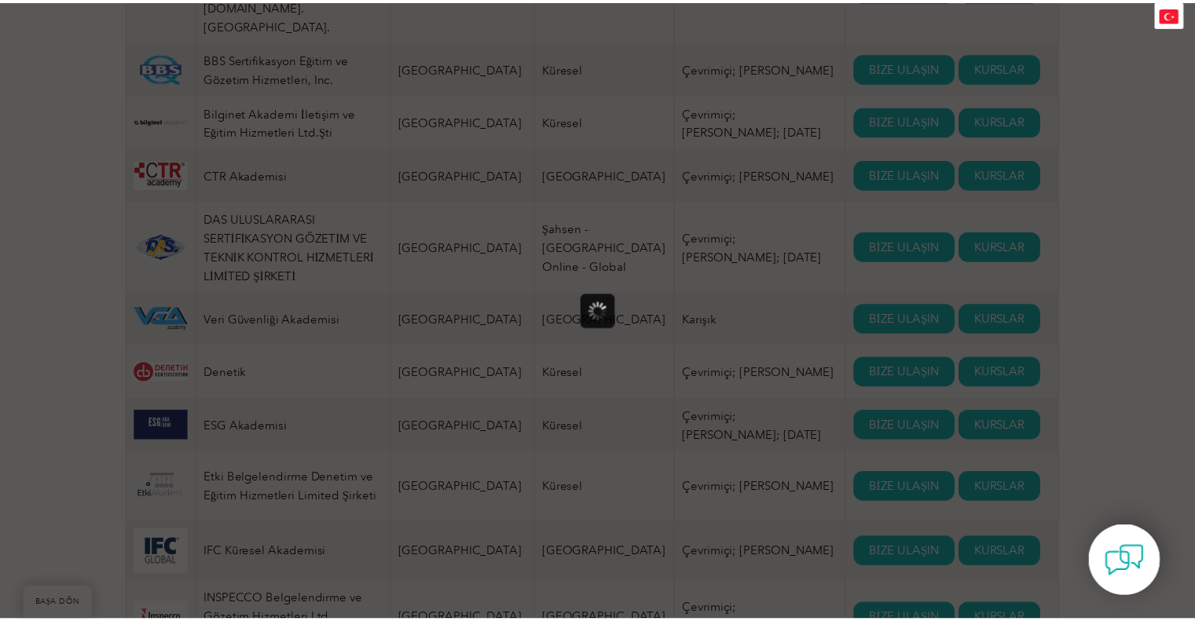
scroll to position [0, 0]
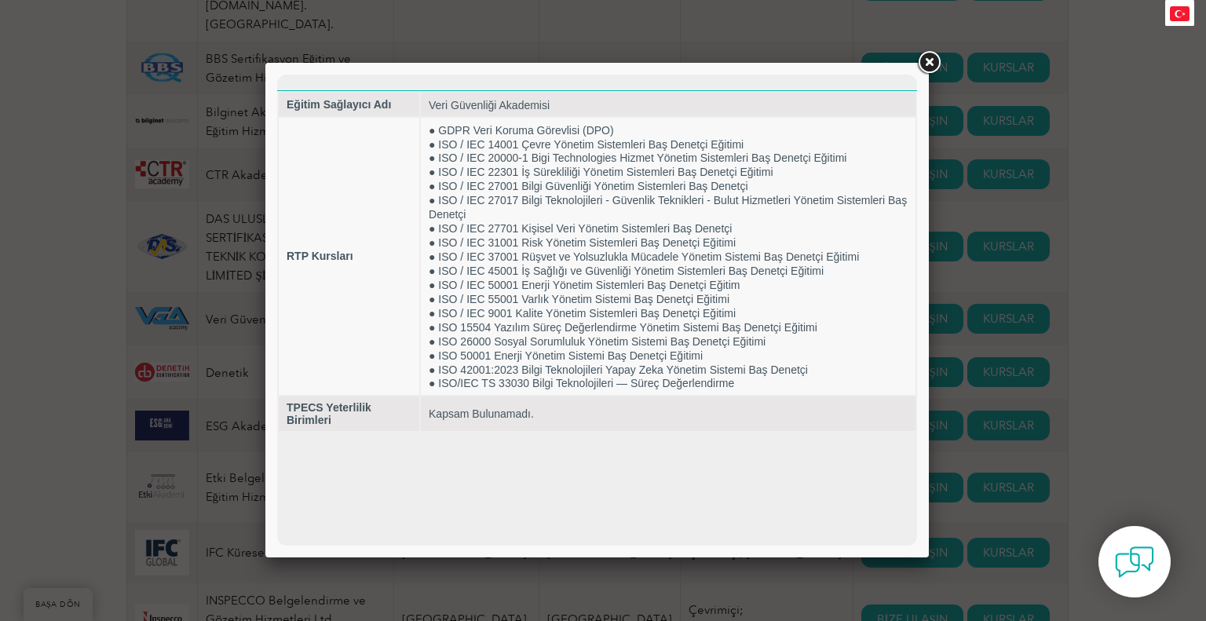
click at [930, 56] on link at bounding box center [929, 63] width 28 height 28
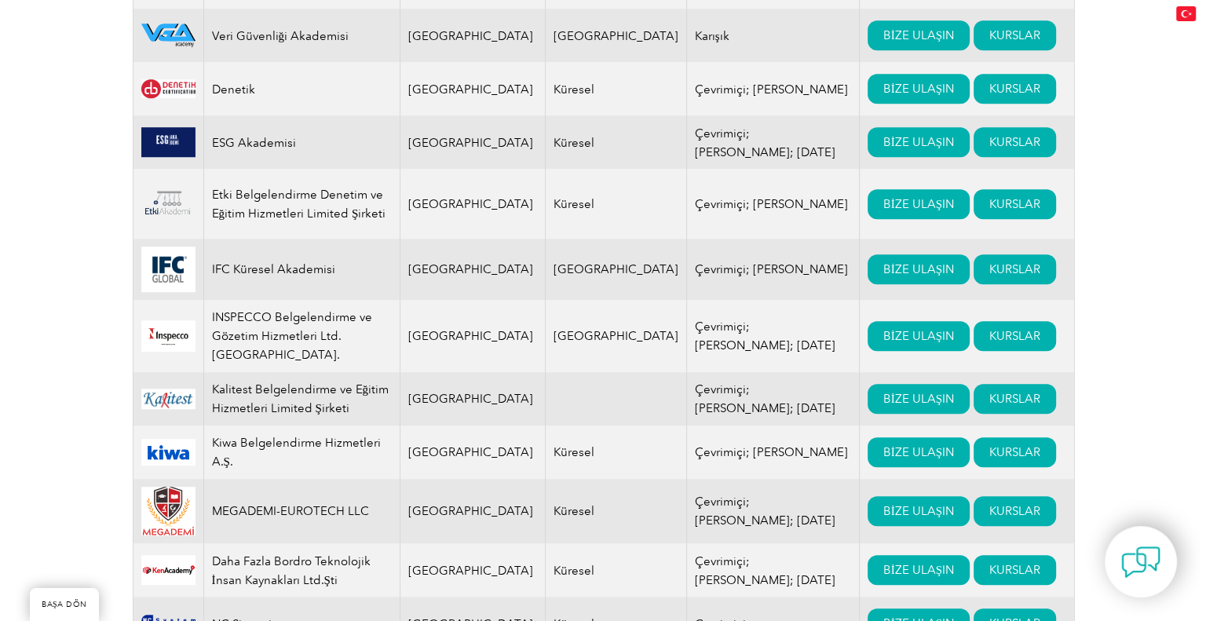
scroll to position [1257, 0]
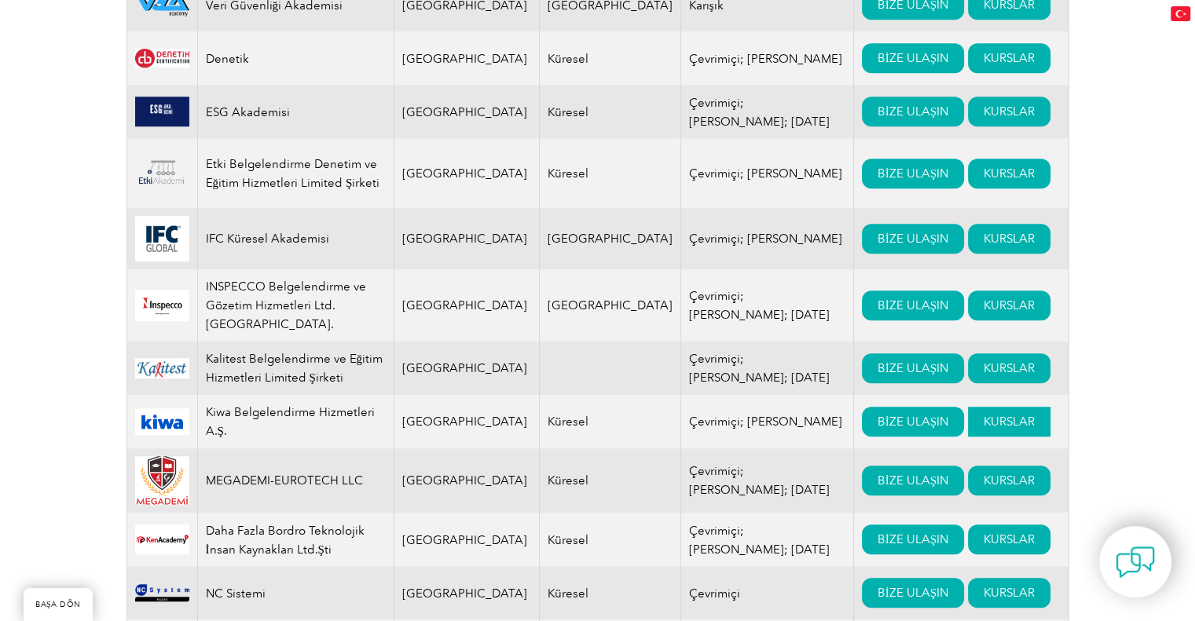
click at [983, 415] on font "KURSLAR" at bounding box center [1008, 422] width 51 height 14
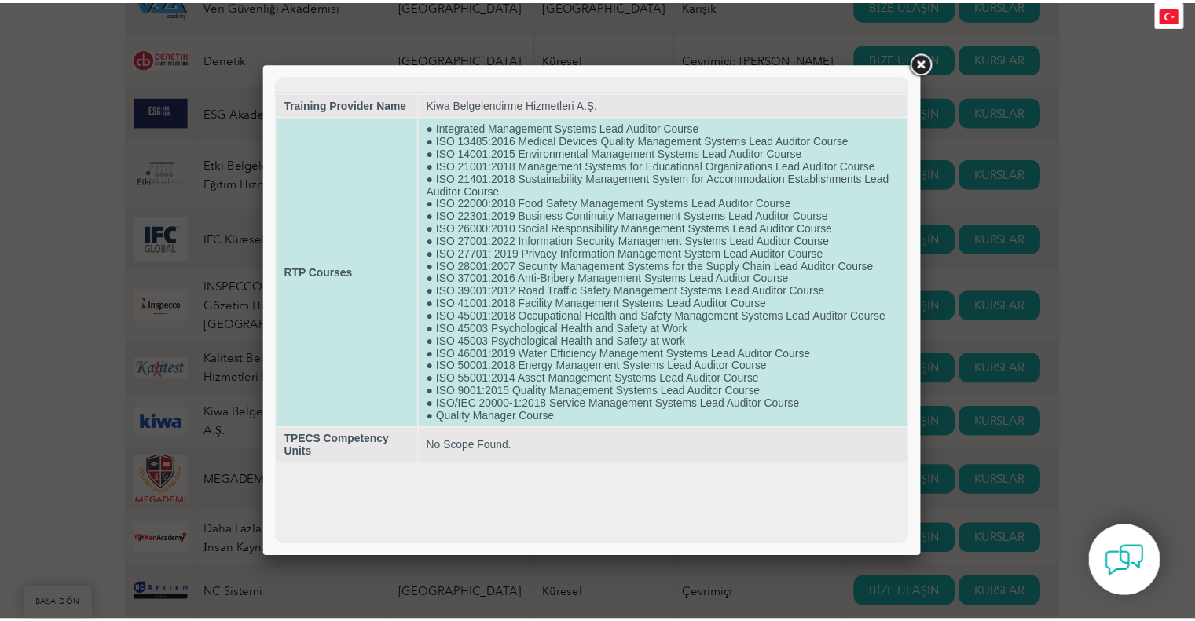
scroll to position [0, 0]
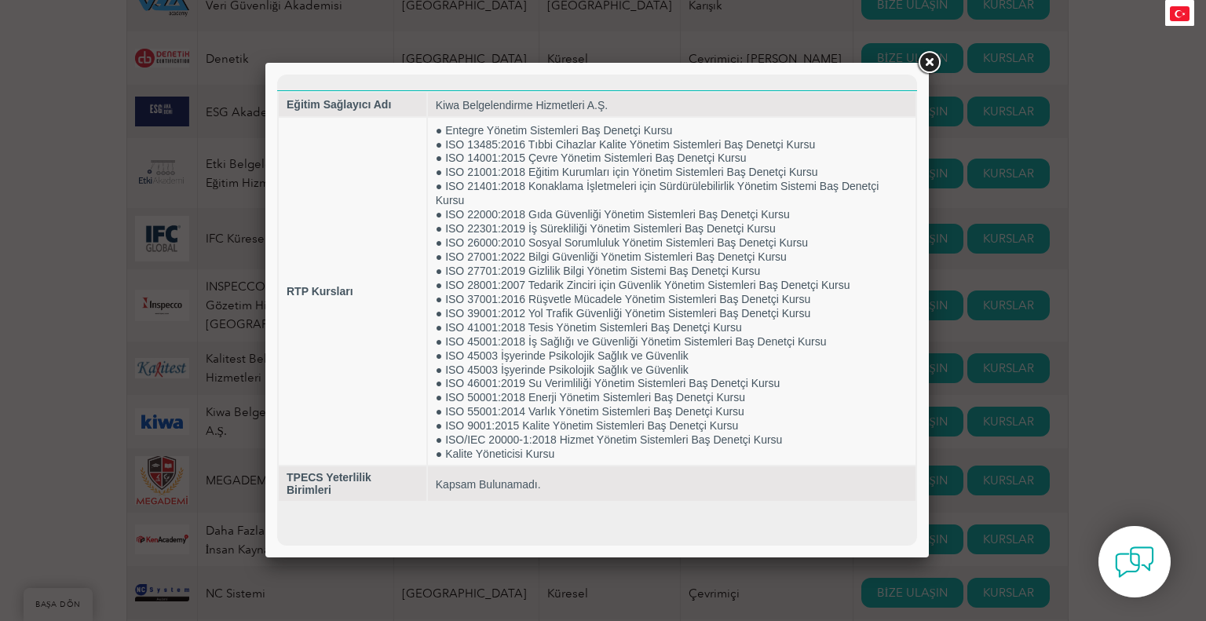
click at [928, 59] on link at bounding box center [929, 63] width 28 height 28
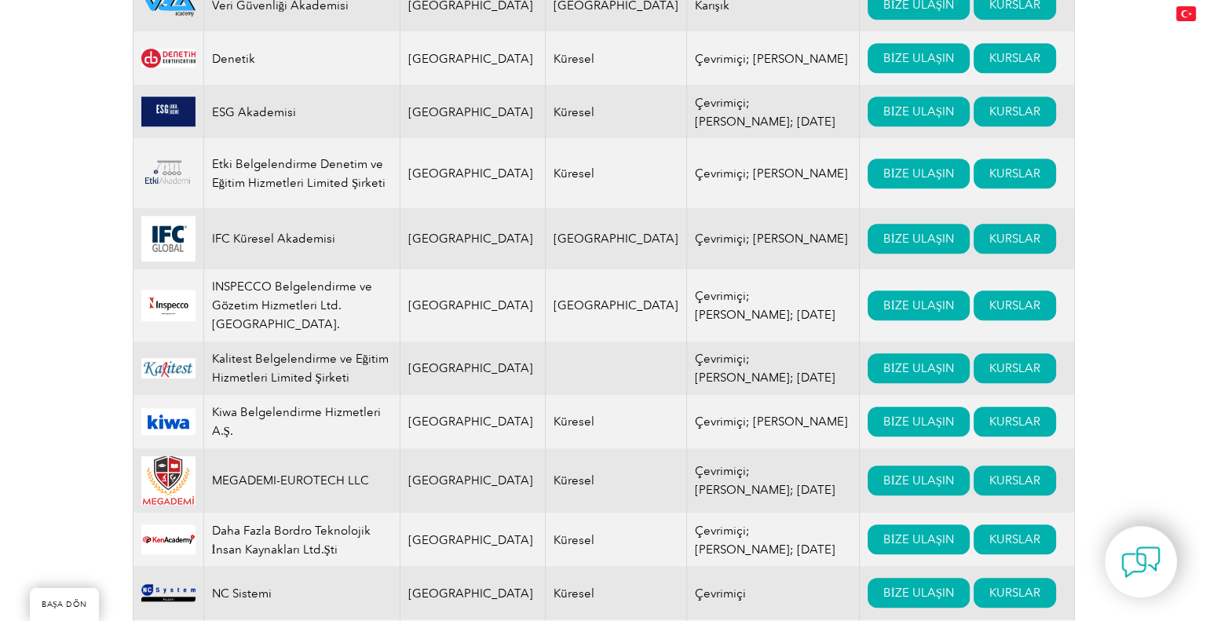
scroll to position [1466, 0]
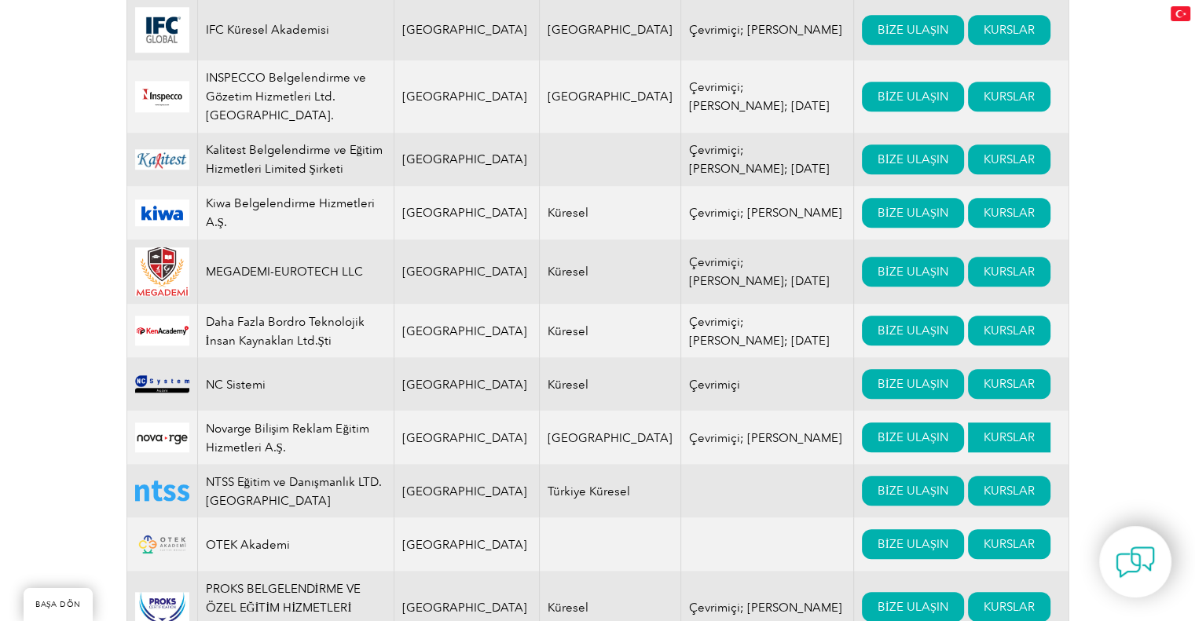
click at [983, 430] on font "KURSLAR" at bounding box center [1008, 437] width 51 height 14
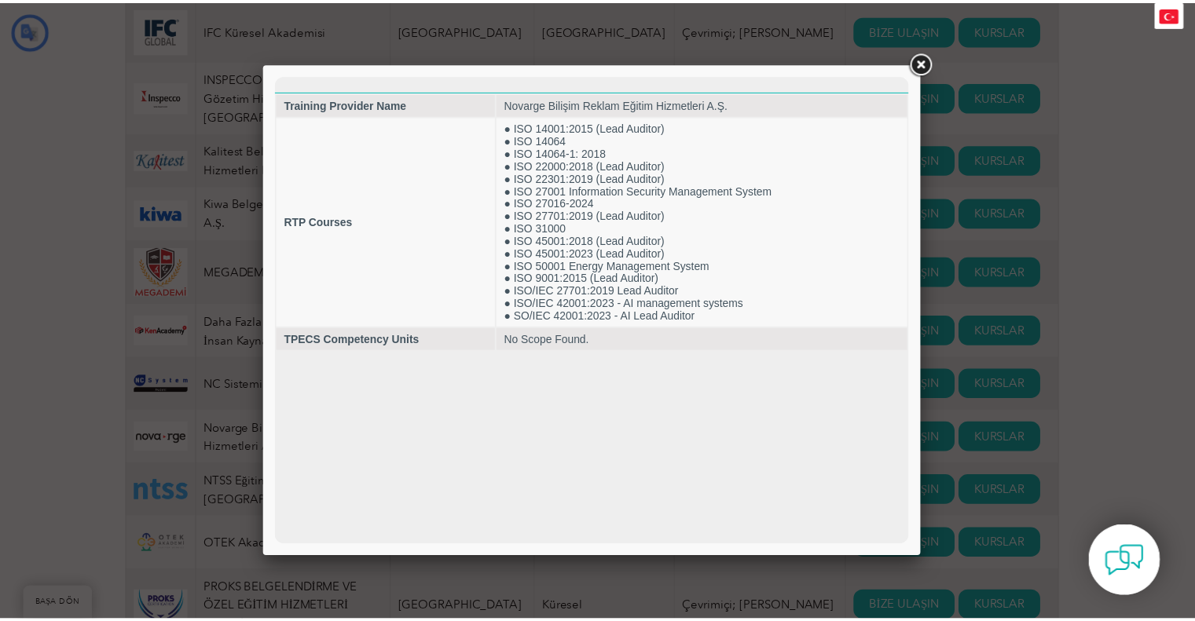
scroll to position [0, 0]
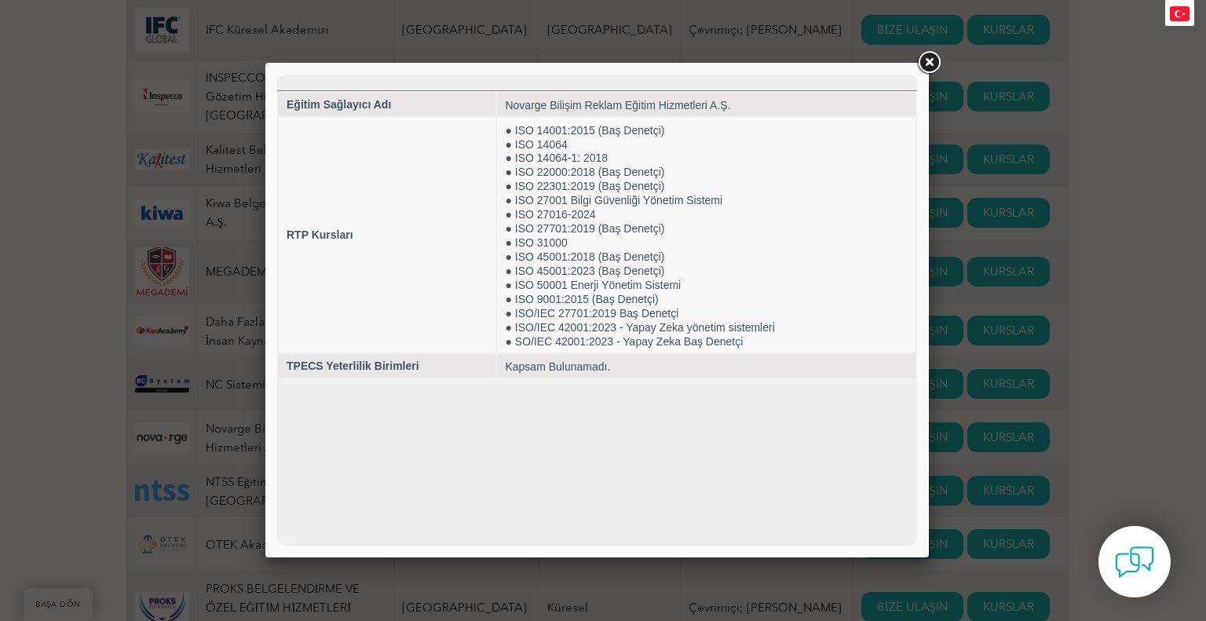
click at [927, 70] on link at bounding box center [929, 63] width 28 height 28
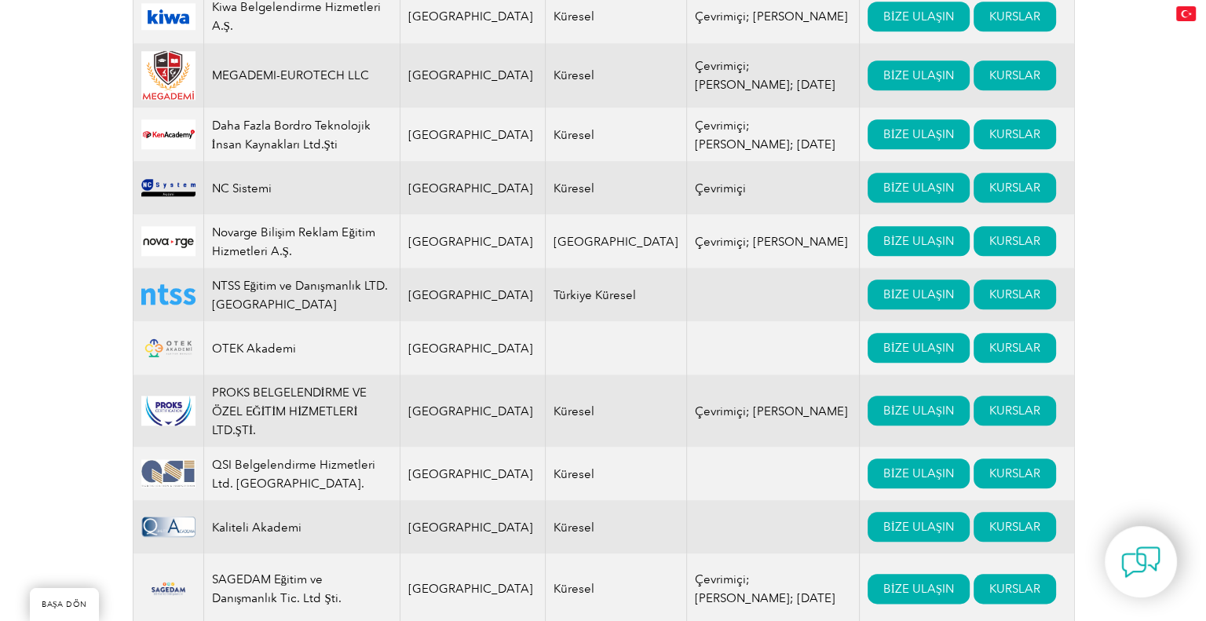
scroll to position [1675, 0]
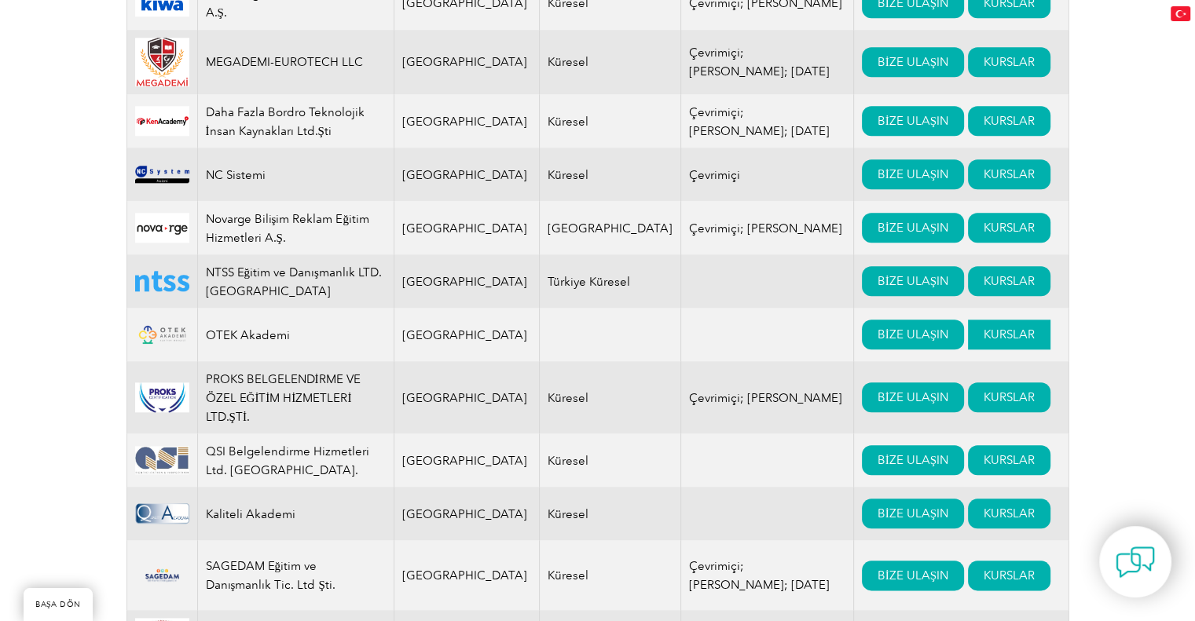
click at [983, 327] on font "KURSLAR" at bounding box center [1008, 334] width 51 height 14
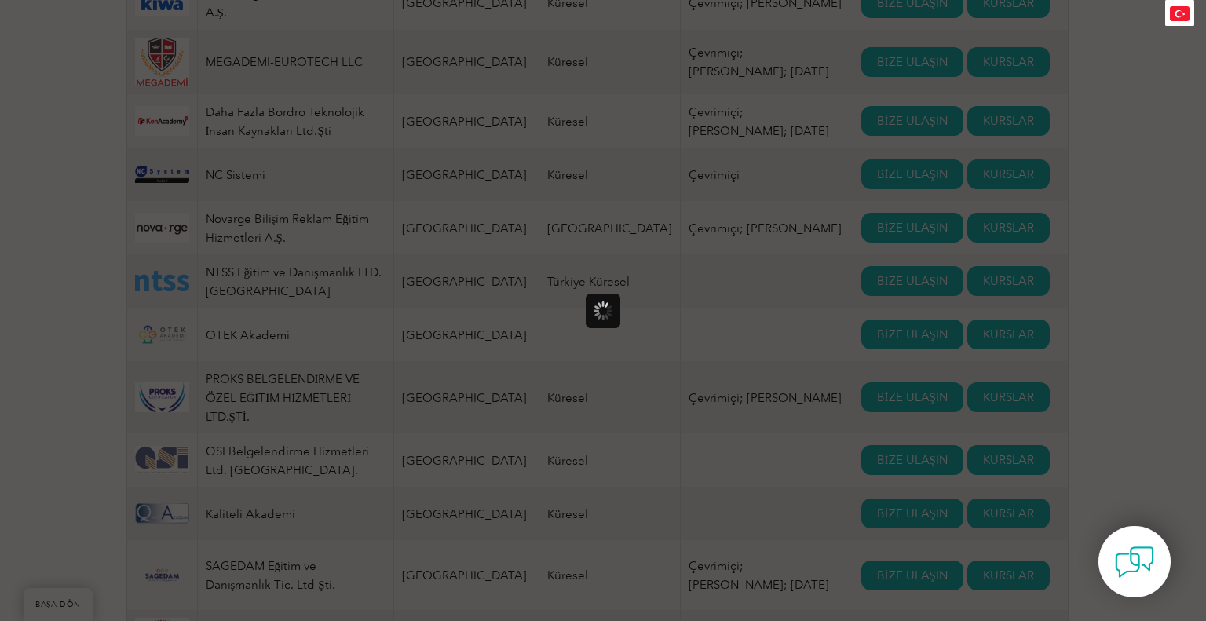
scroll to position [0, 0]
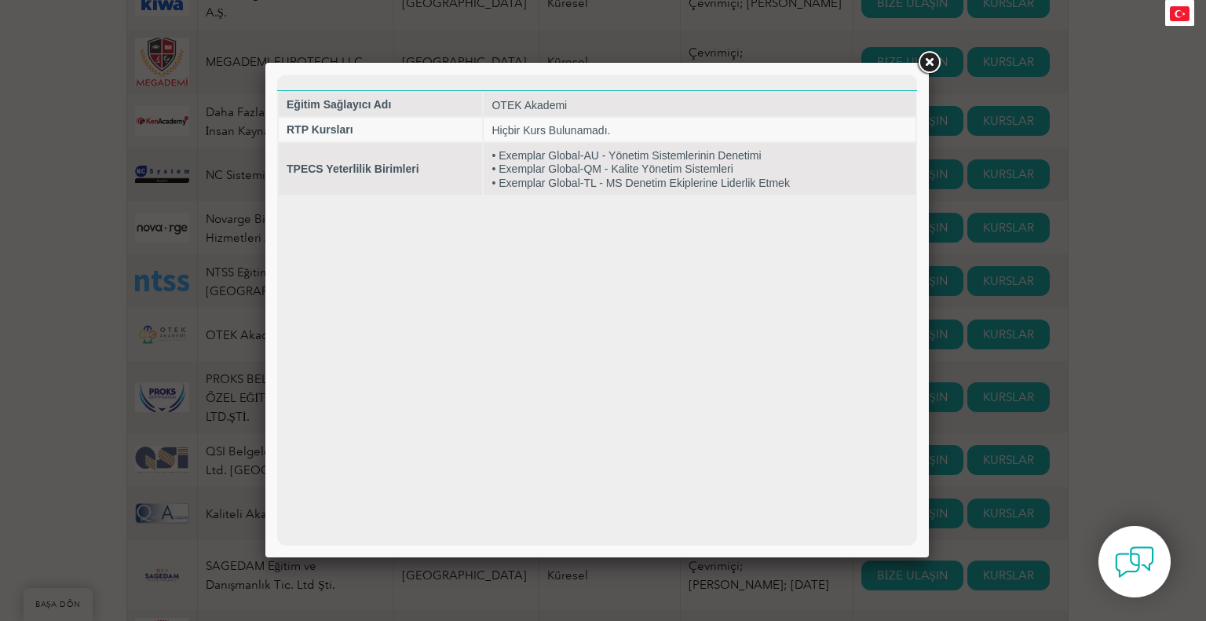
click at [929, 57] on link at bounding box center [929, 63] width 28 height 28
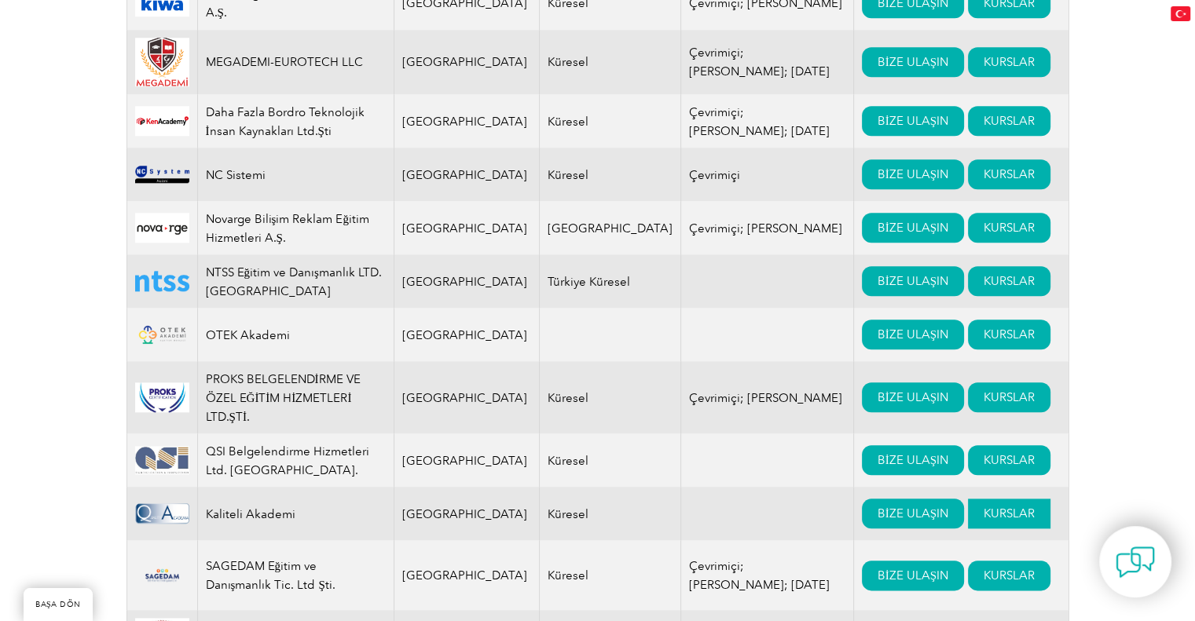
click at [983, 507] on font "KURSLAR" at bounding box center [1008, 514] width 51 height 14
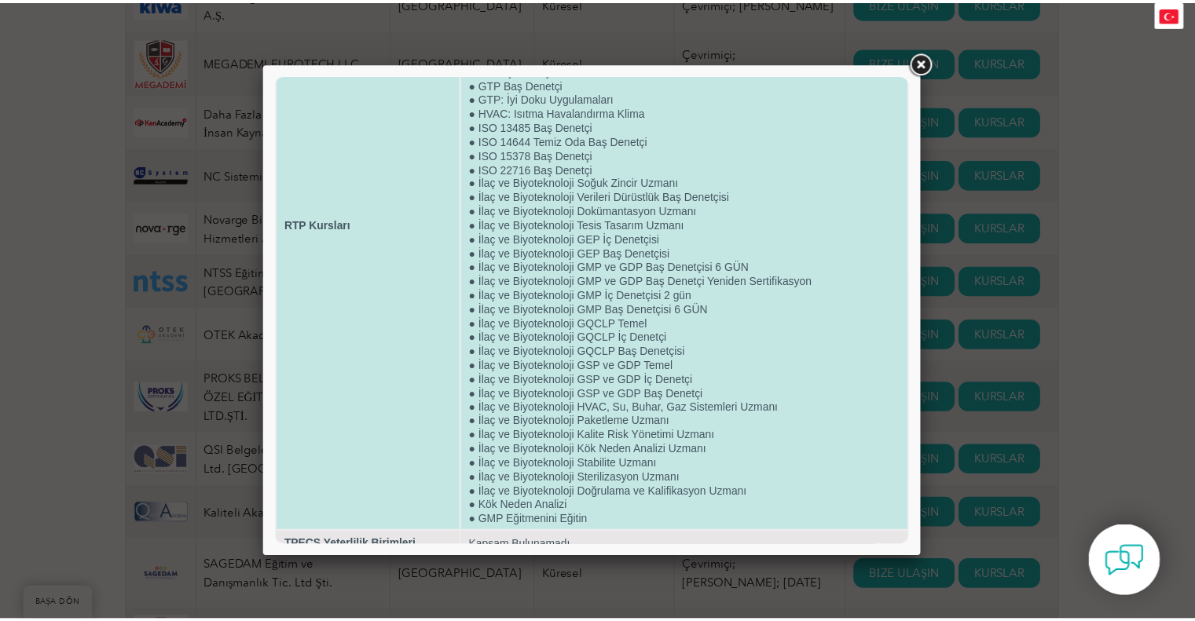
scroll to position [210, 0]
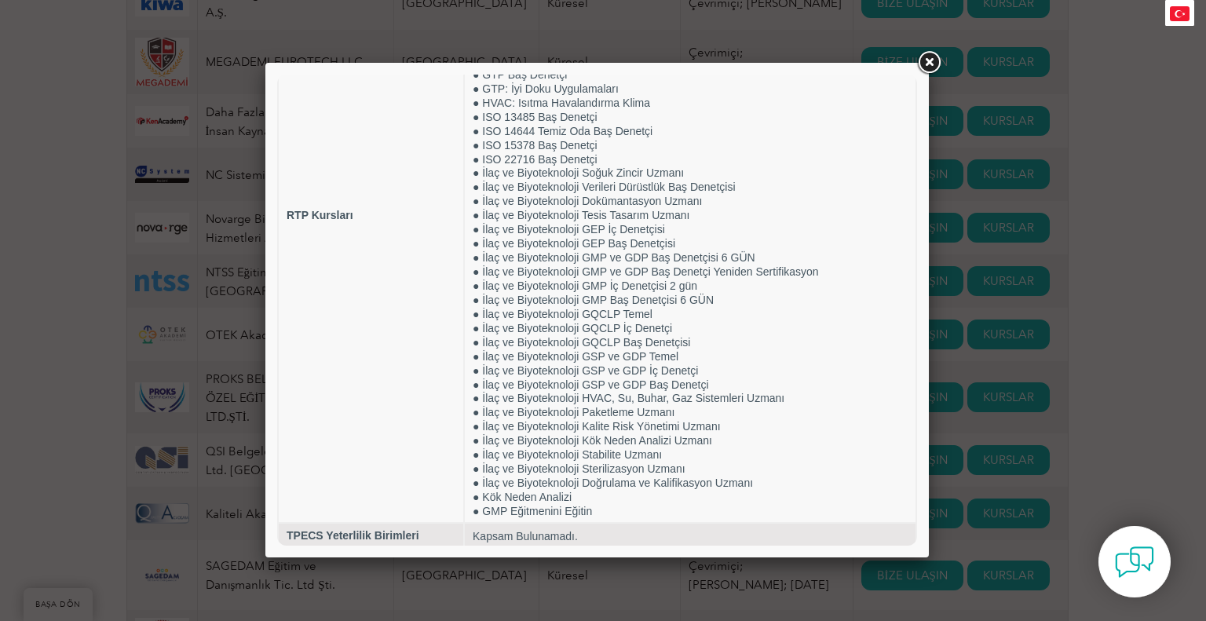
click at [919, 68] on link at bounding box center [929, 63] width 28 height 28
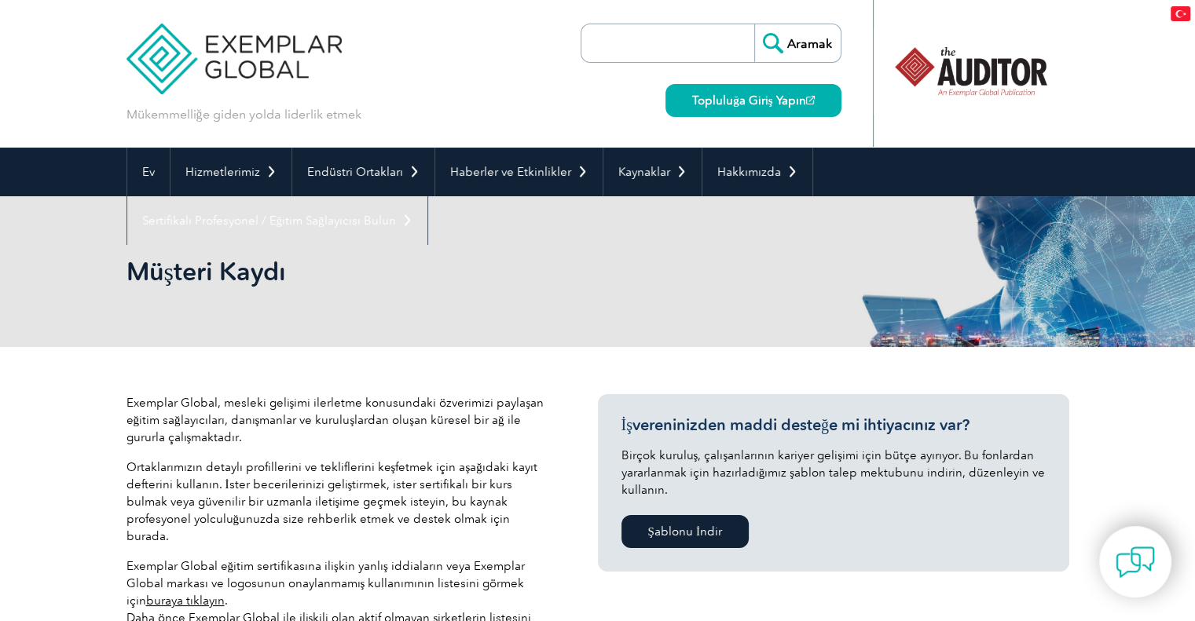
scroll to position [209, 0]
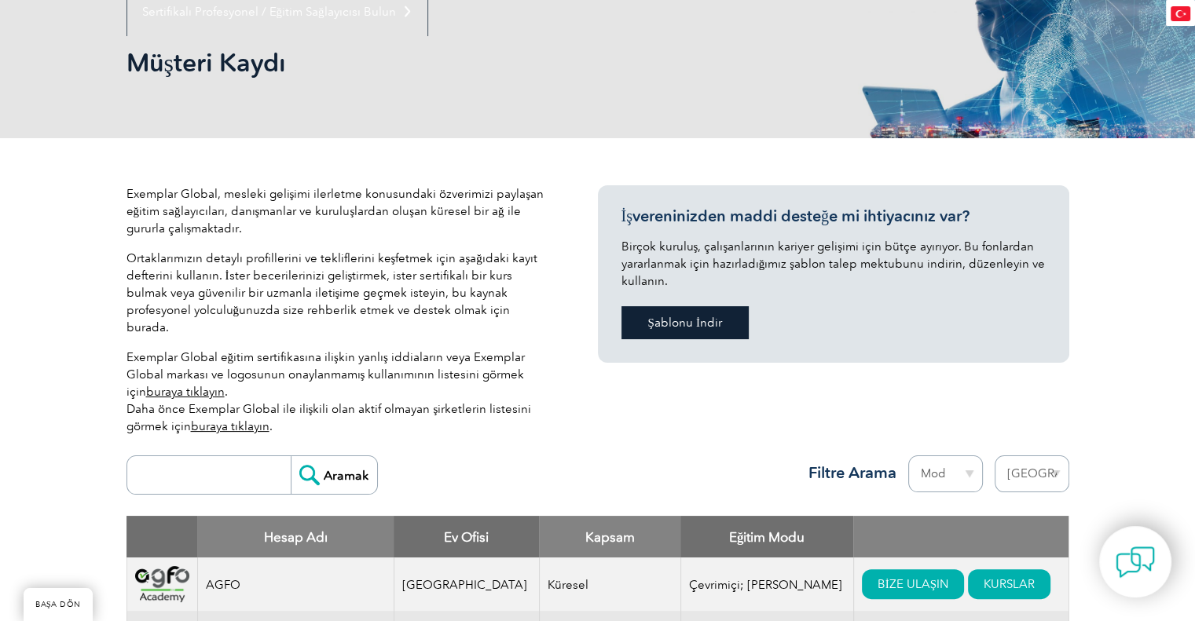
click at [696, 323] on font "Şablonu İndir" at bounding box center [685, 323] width 74 height 14
click at [598, 369] on div "İşvereninizden maddi desteğe mi ihtiyacınız var? Birçok kuruluş, çalışanlarının…" at bounding box center [833, 281] width 471 height 193
click at [154, 385] on font "buraya tıklayın" at bounding box center [185, 392] width 79 height 14
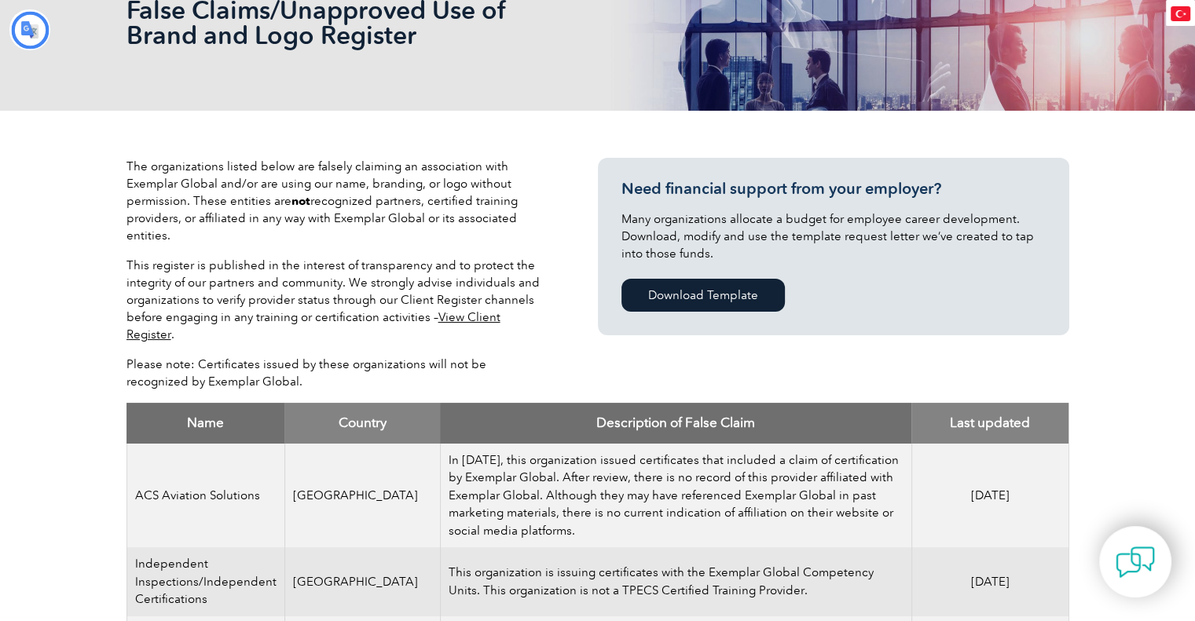
type input "Aramak"
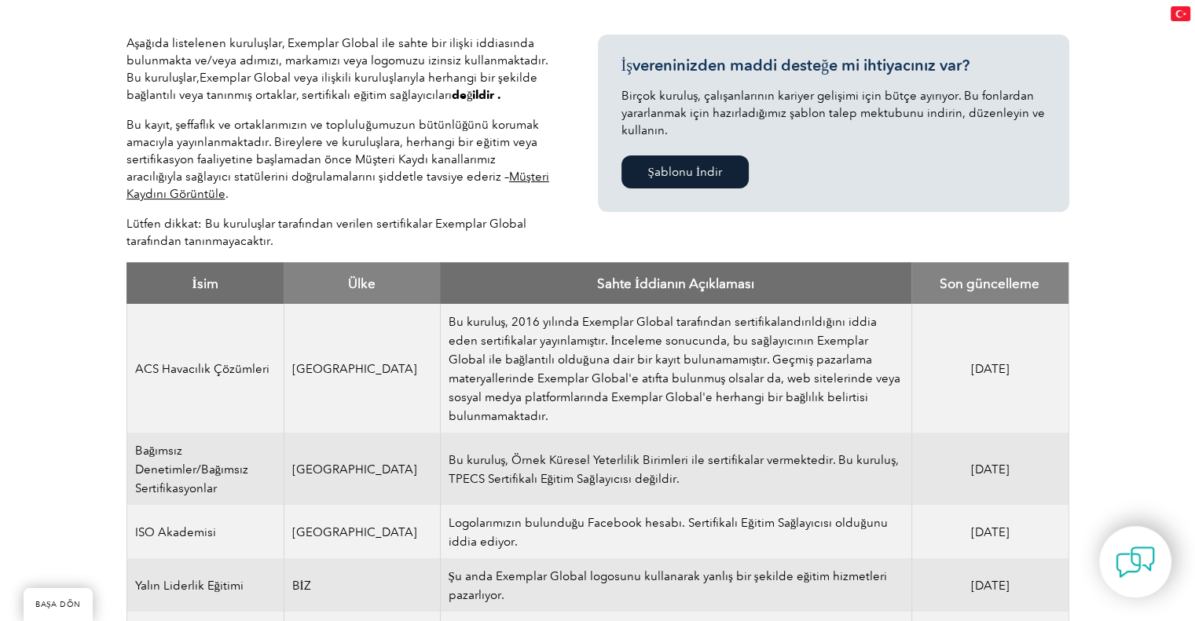
scroll to position [314, 0]
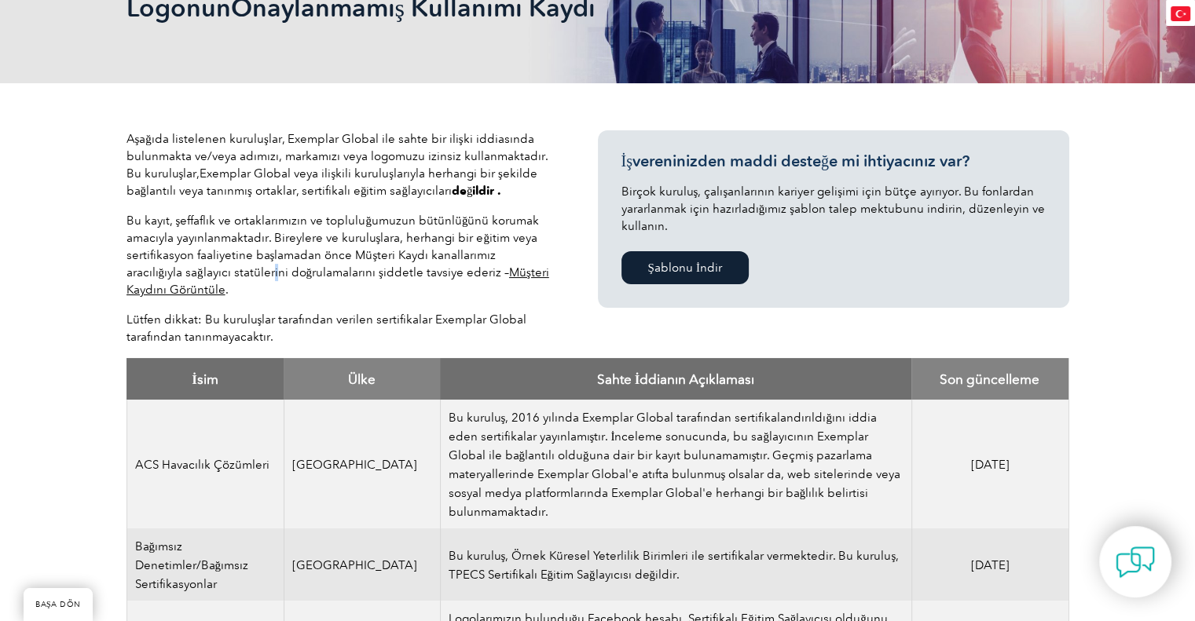
drag, startPoint x: 346, startPoint y: 298, endPoint x: 223, endPoint y: 280, distance: 124.6
click at [214, 279] on font "Bu kayıt, şeffaflık ve ortaklarımızın ve topluluğumuzun bütünlüğünü korumak ama…" at bounding box center [332, 247] width 413 height 66
click at [479, 273] on font "Müşteri Kaydını Görüntüle" at bounding box center [337, 280] width 423 height 31
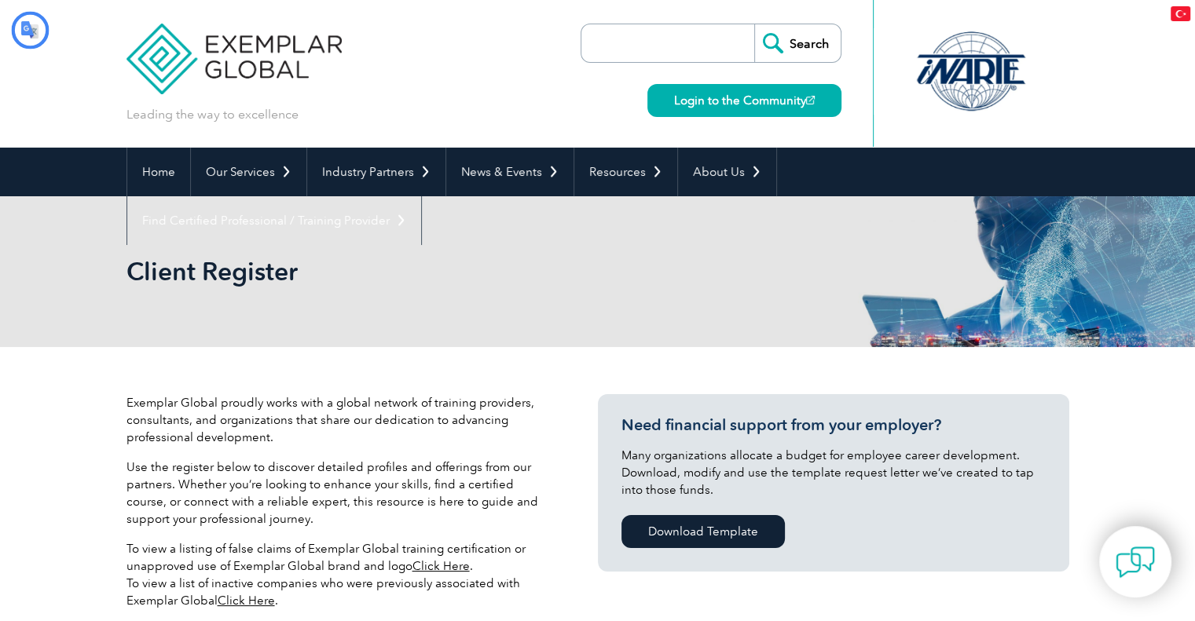
type input "Aramak"
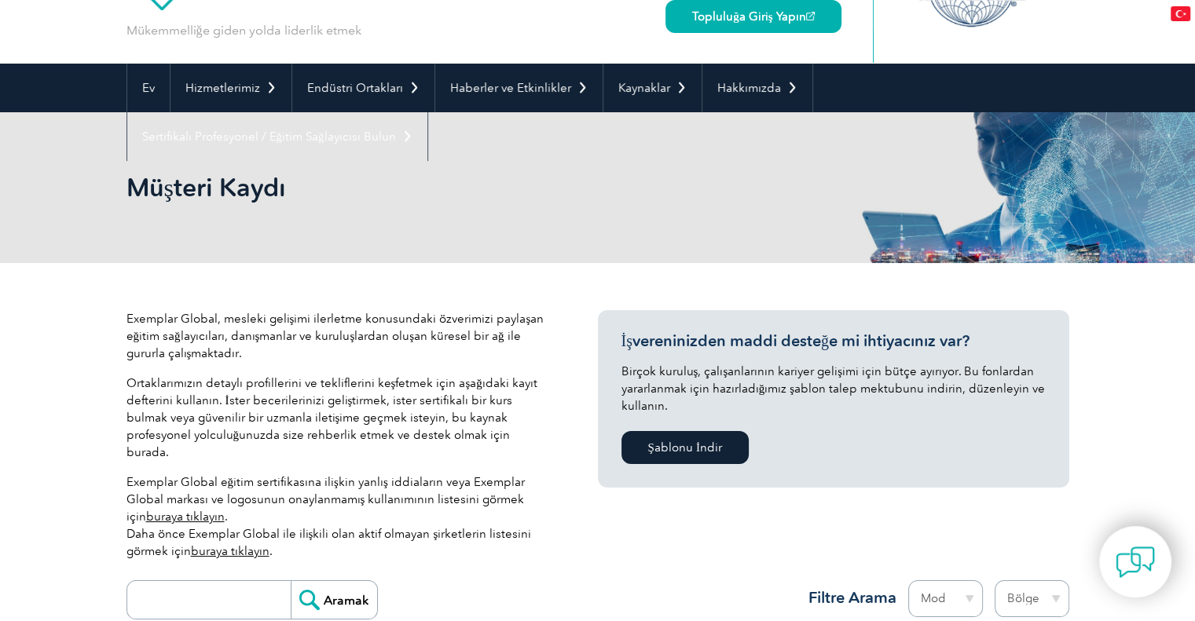
scroll to position [209, 0]
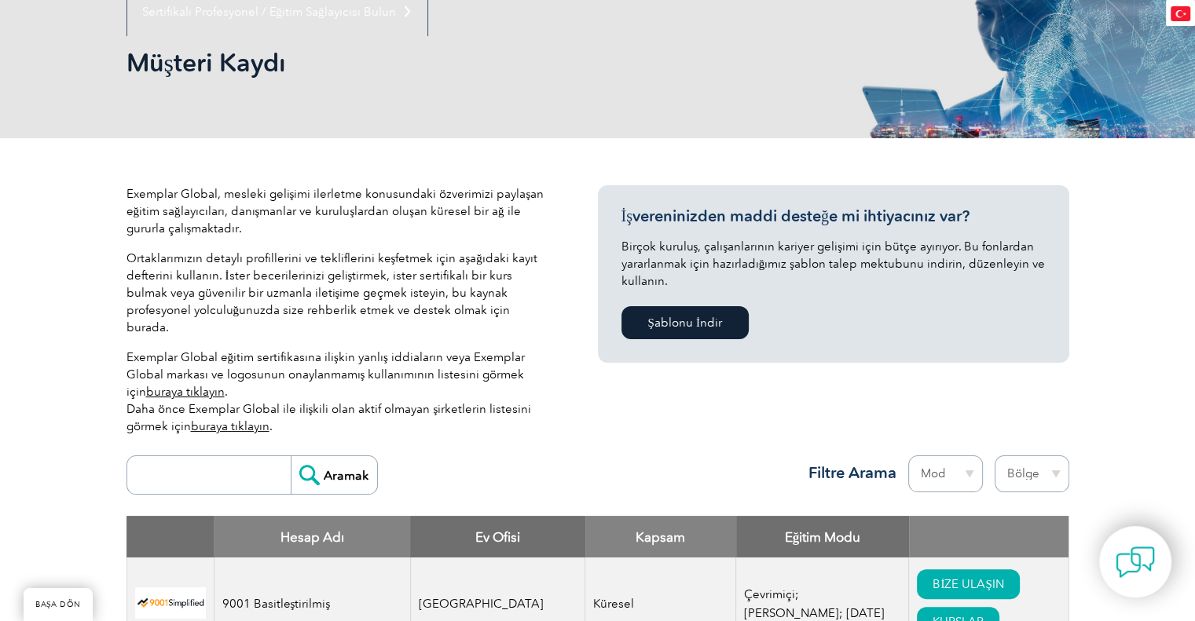
click at [236, 419] on font "buraya tıklayın" at bounding box center [230, 426] width 79 height 14
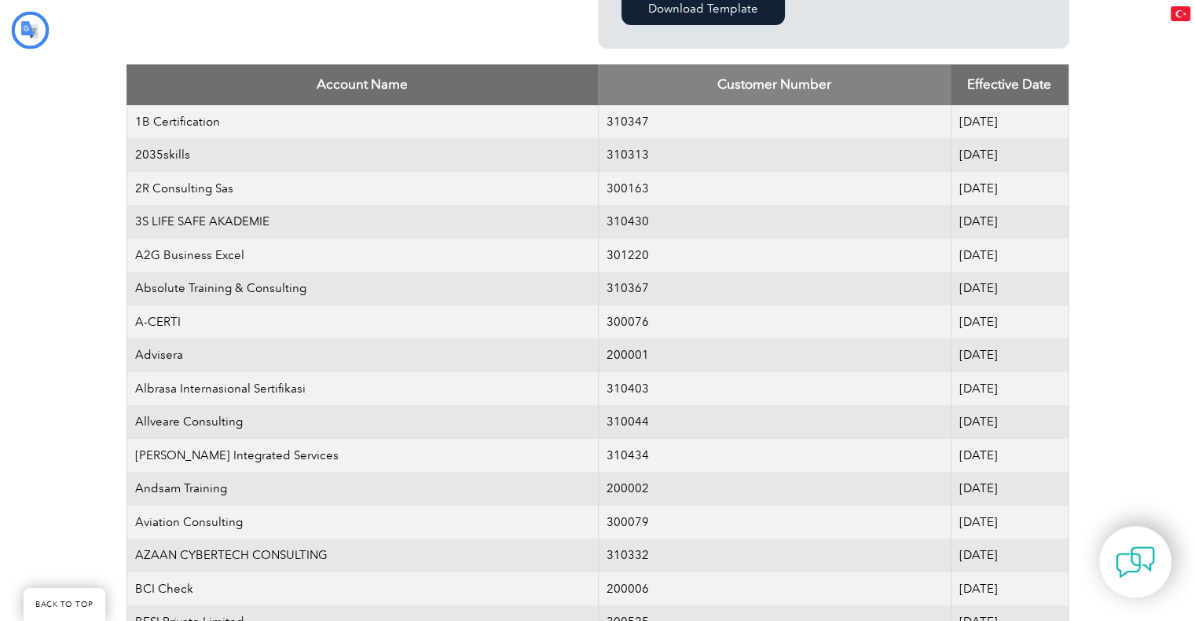
type input "Aramak"
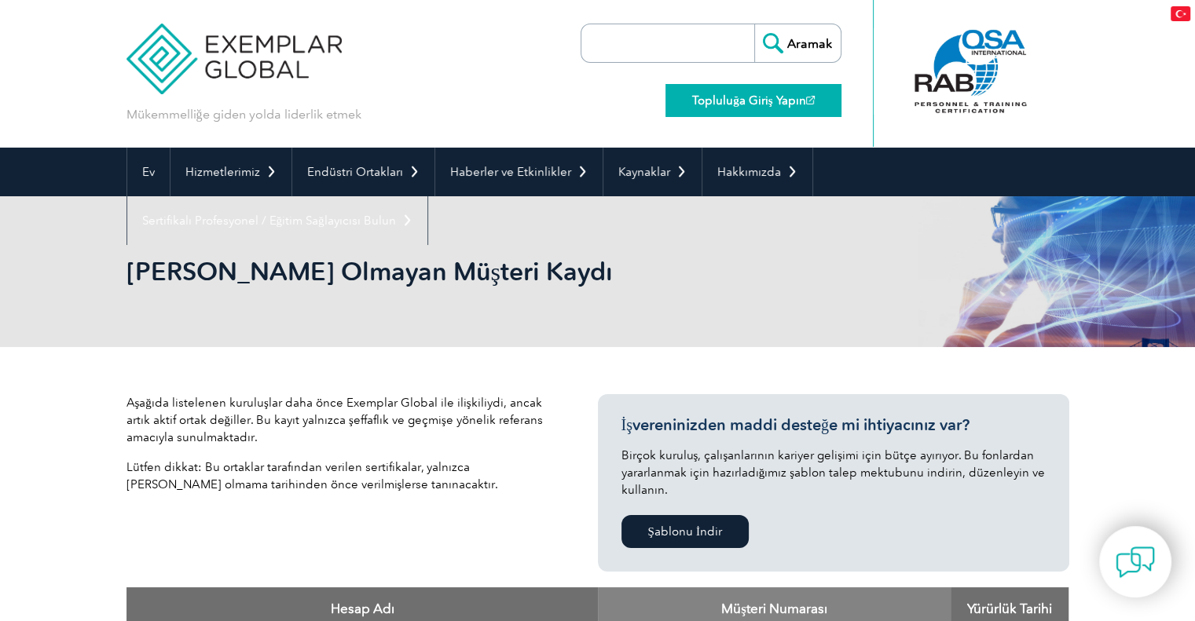
click at [741, 100] on font "Topluluğa Giriş Yapın" at bounding box center [748, 100] width 113 height 14
